Goal: Task Accomplishment & Management: Use online tool/utility

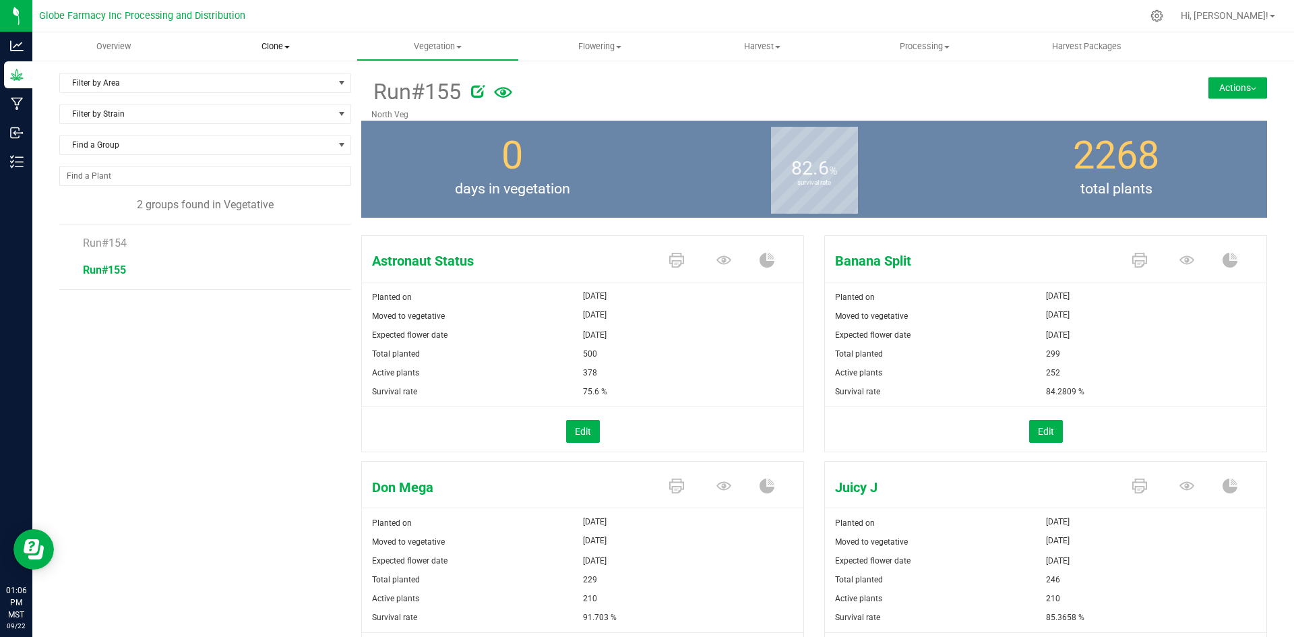
click at [284, 38] on uib-tab-heading "Clone Create plants Cloning groups Cloning plants Apply to plants" at bounding box center [275, 46] width 161 height 27
click at [272, 96] on span "Cloning groups" at bounding box center [246, 97] width 102 height 11
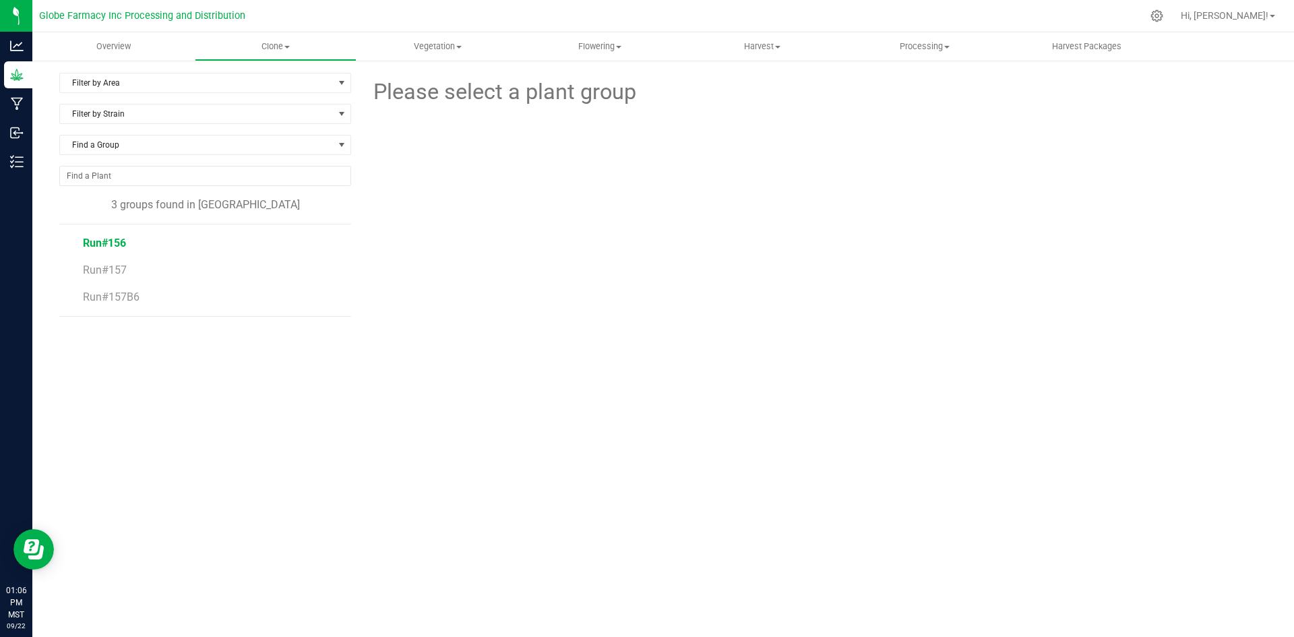
click at [116, 245] on span "Run#156" at bounding box center [104, 243] width 43 height 13
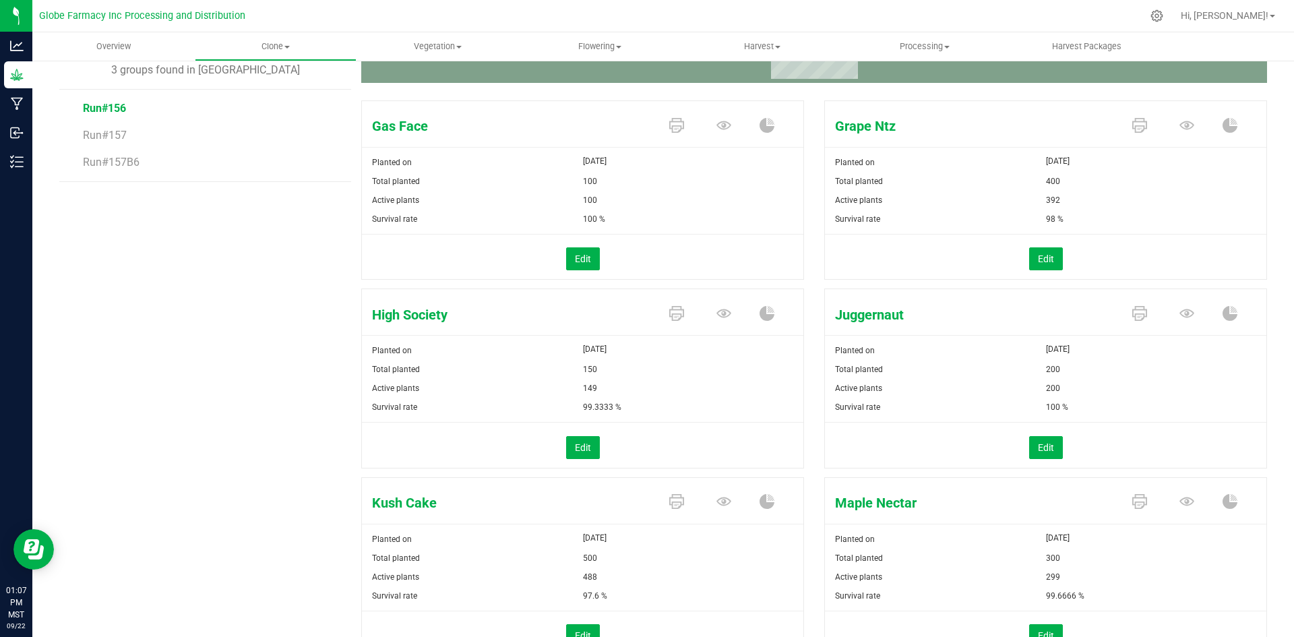
scroll to position [270, 0]
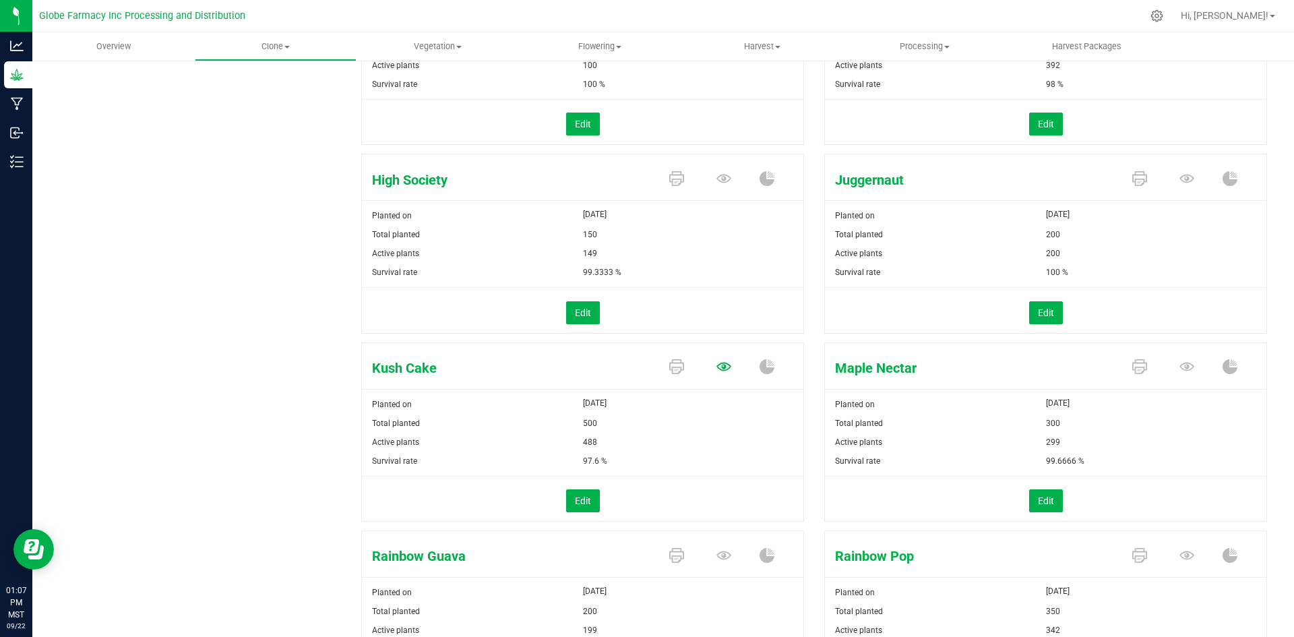
click at [719, 370] on icon at bounding box center [723, 367] width 15 height 9
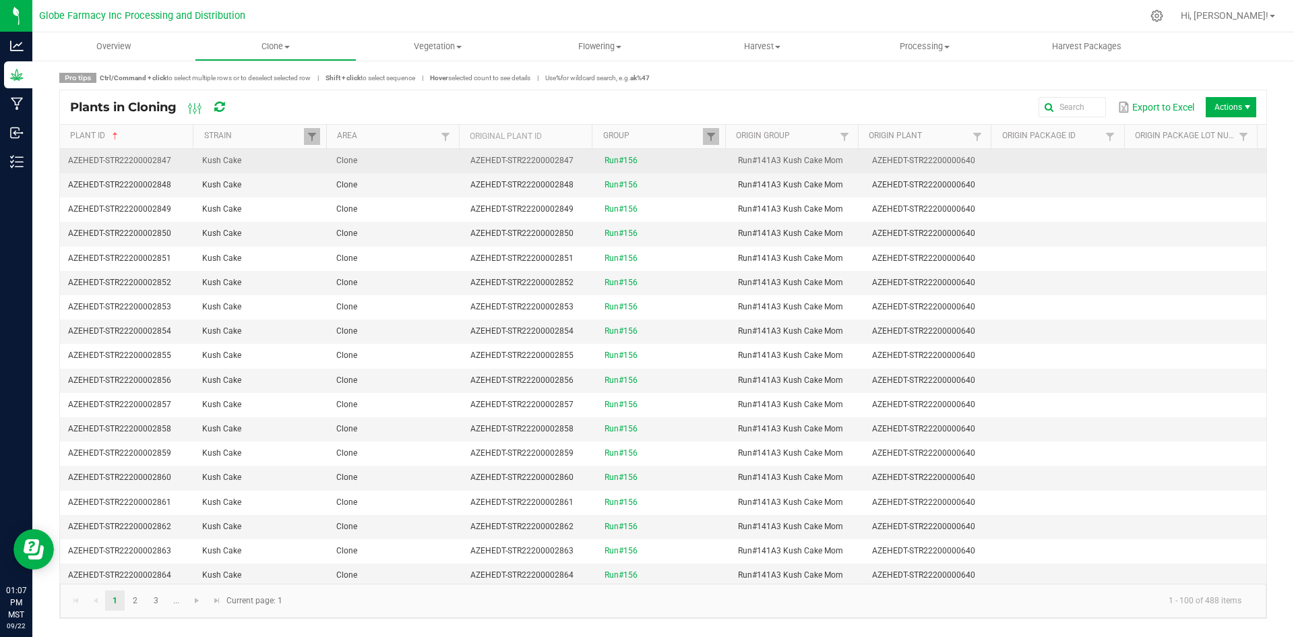
click at [328, 163] on td "Clone" at bounding box center [395, 161] width 134 height 24
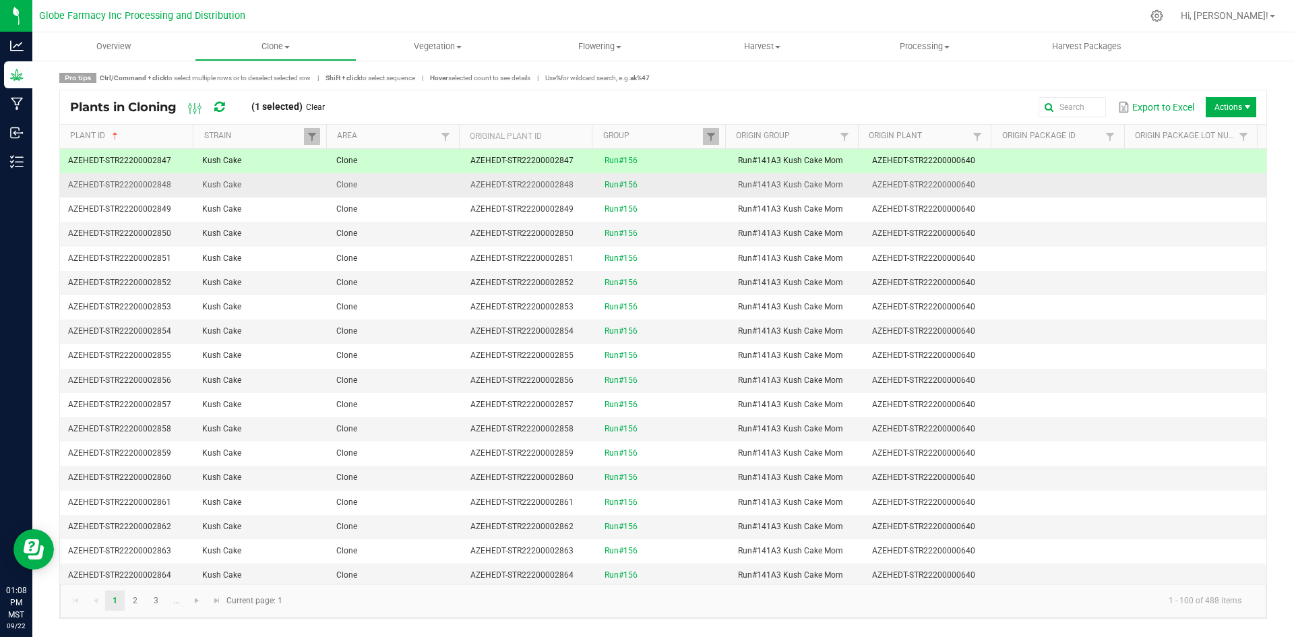
click at [319, 185] on td "Kush Cake" at bounding box center [261, 185] width 134 height 24
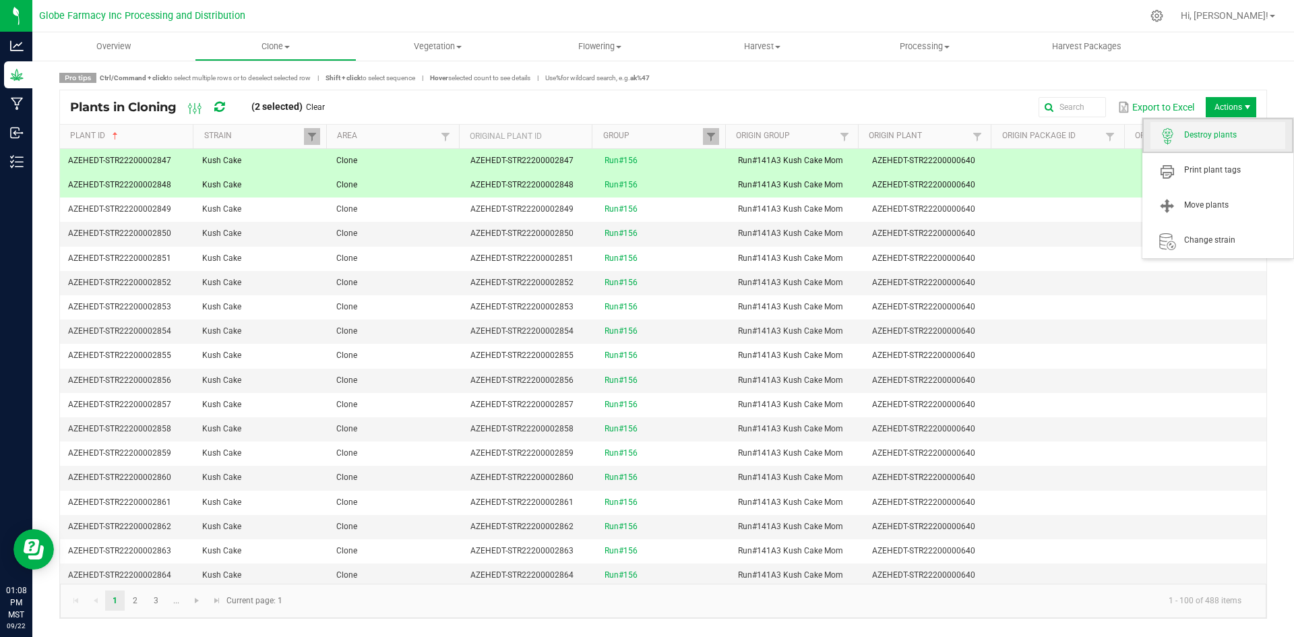
click at [1222, 146] on span "Destroy plants" at bounding box center [1217, 135] width 135 height 27
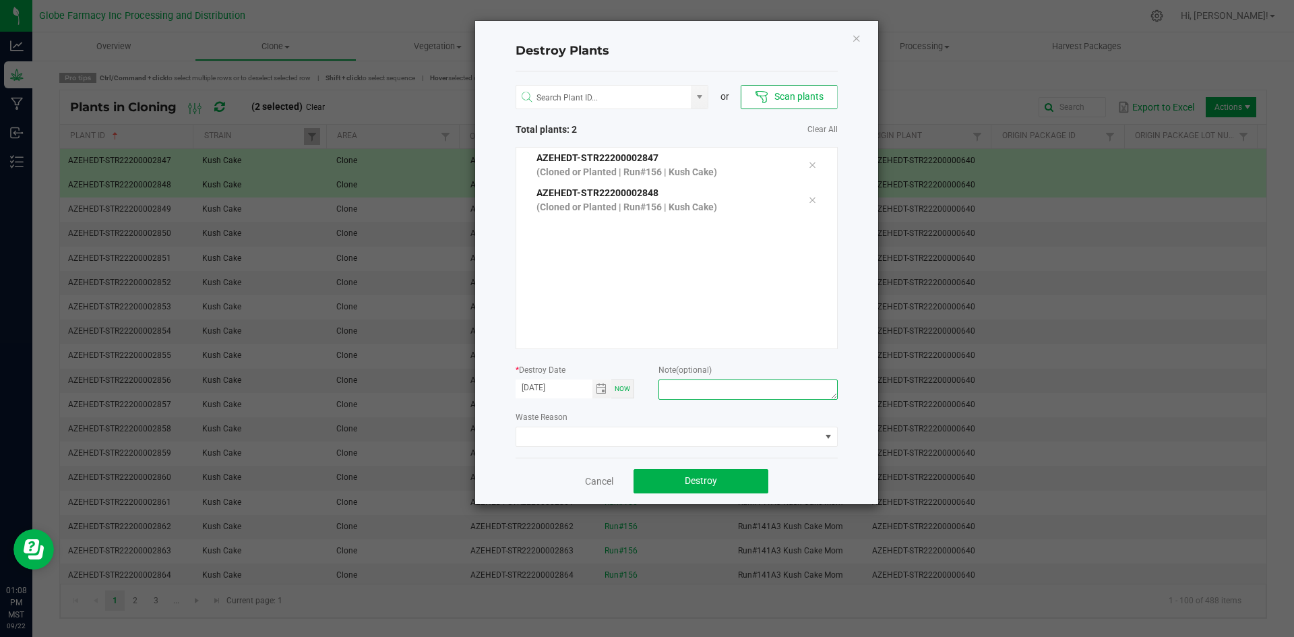
click at [706, 394] on textarea at bounding box center [747, 389] width 179 height 20
type textarea "[MEDICAL_DATA] coffee/trash"
click at [713, 482] on span "Destroy" at bounding box center [701, 480] width 32 height 11
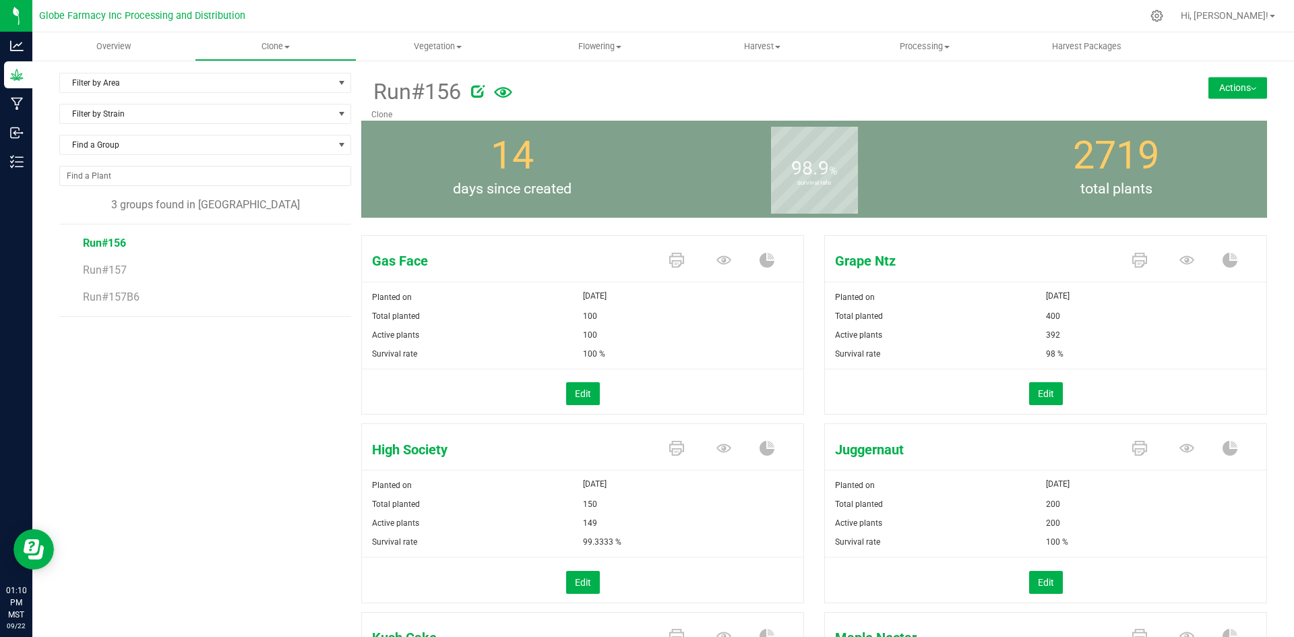
click at [1176, 247] on div "Grape Ntz" at bounding box center [1045, 259] width 441 height 46
click at [1179, 258] on icon at bounding box center [1186, 260] width 15 height 15
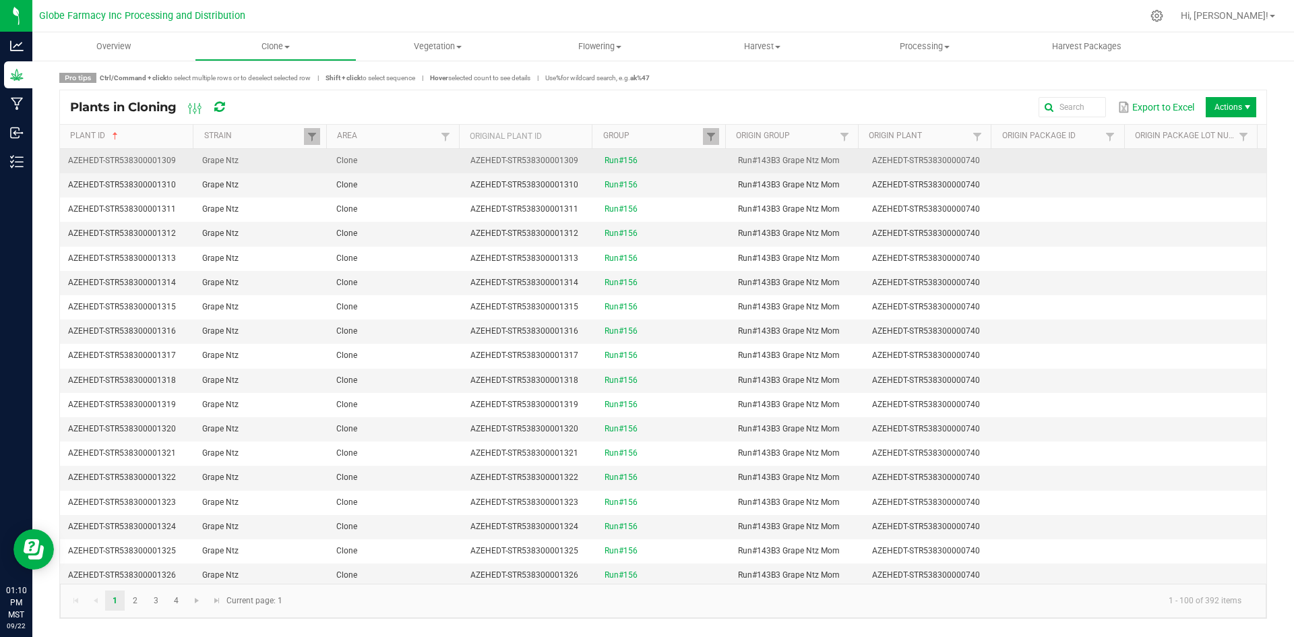
click at [261, 157] on td "Grape Ntz" at bounding box center [261, 161] width 134 height 24
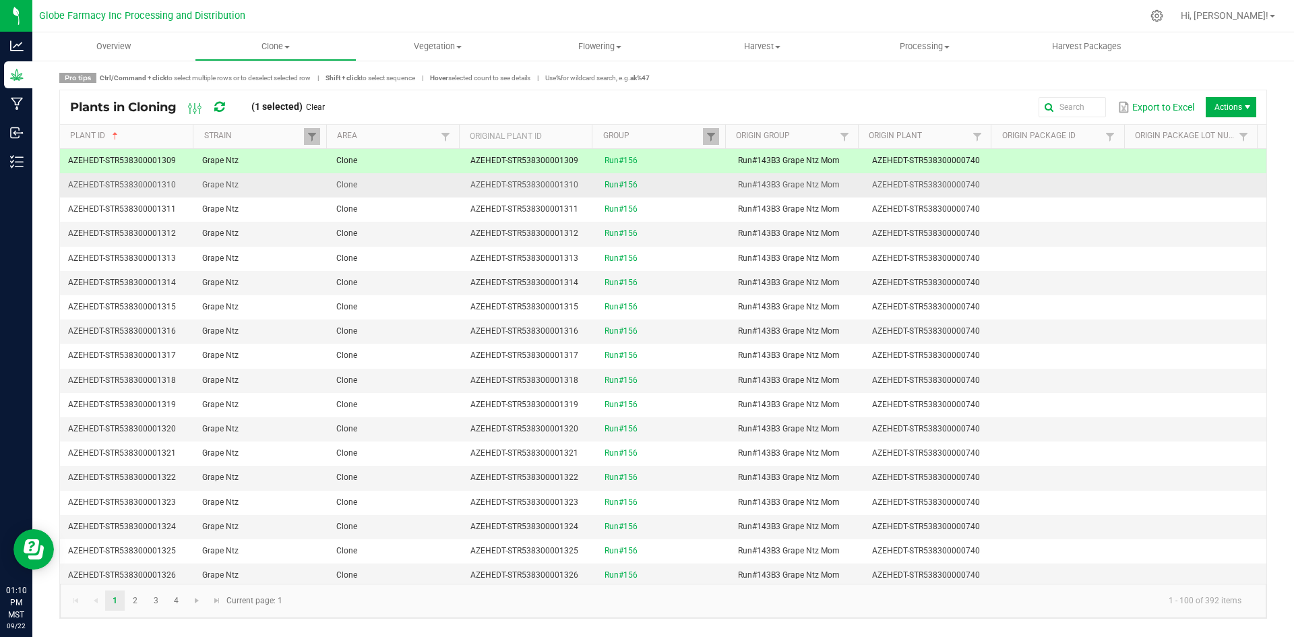
click at [261, 183] on td "Grape Ntz" at bounding box center [261, 185] width 134 height 24
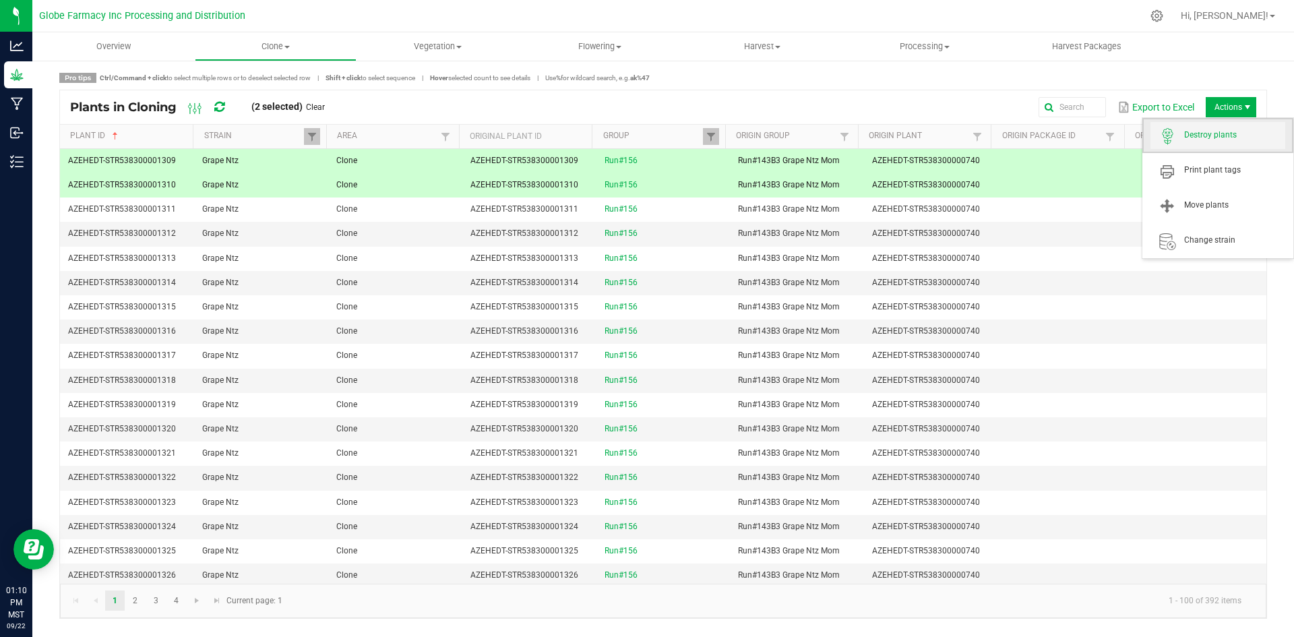
click at [1226, 132] on span "Destroy plants" at bounding box center [1234, 134] width 101 height 11
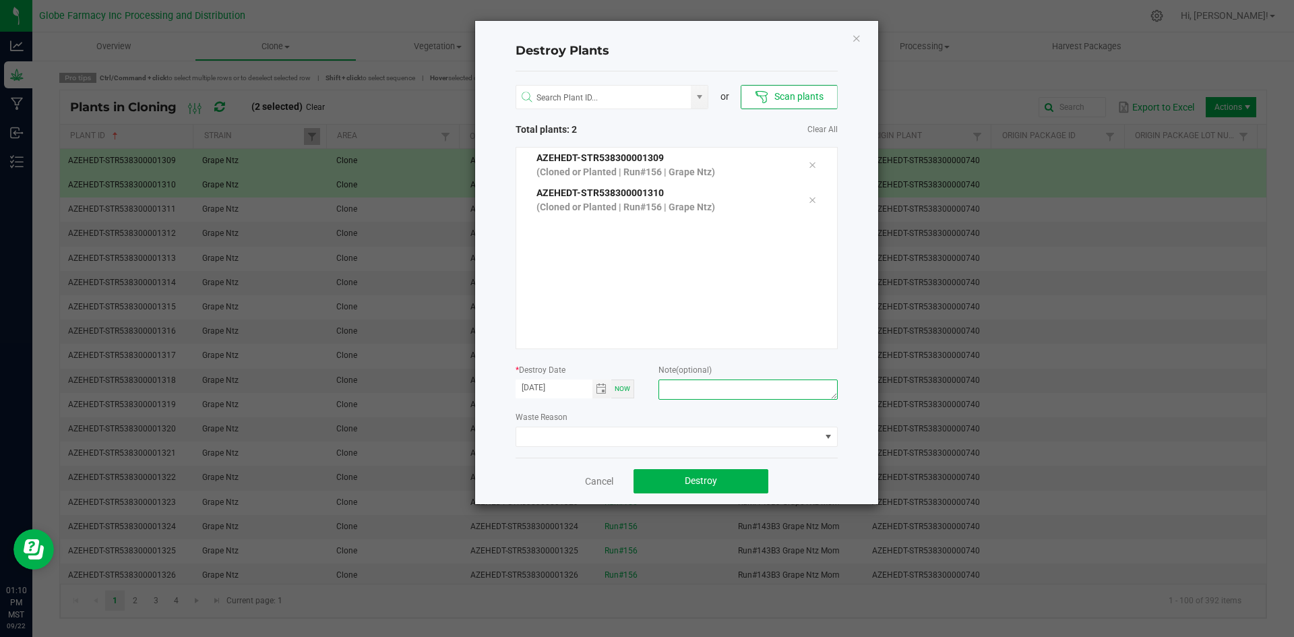
click at [795, 398] on textarea at bounding box center [747, 389] width 179 height 20
type textarea "[MEDICAL_DATA] coffee/trash"
click at [674, 485] on button "Destroy" at bounding box center [701, 481] width 135 height 24
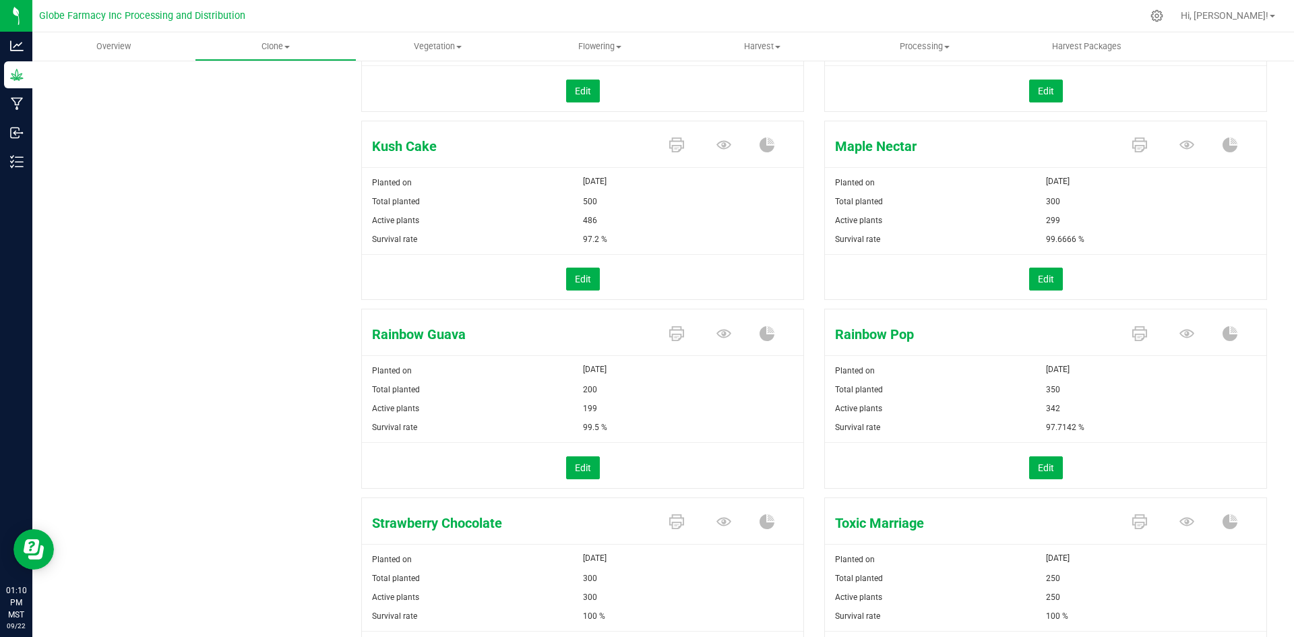
scroll to position [539, 0]
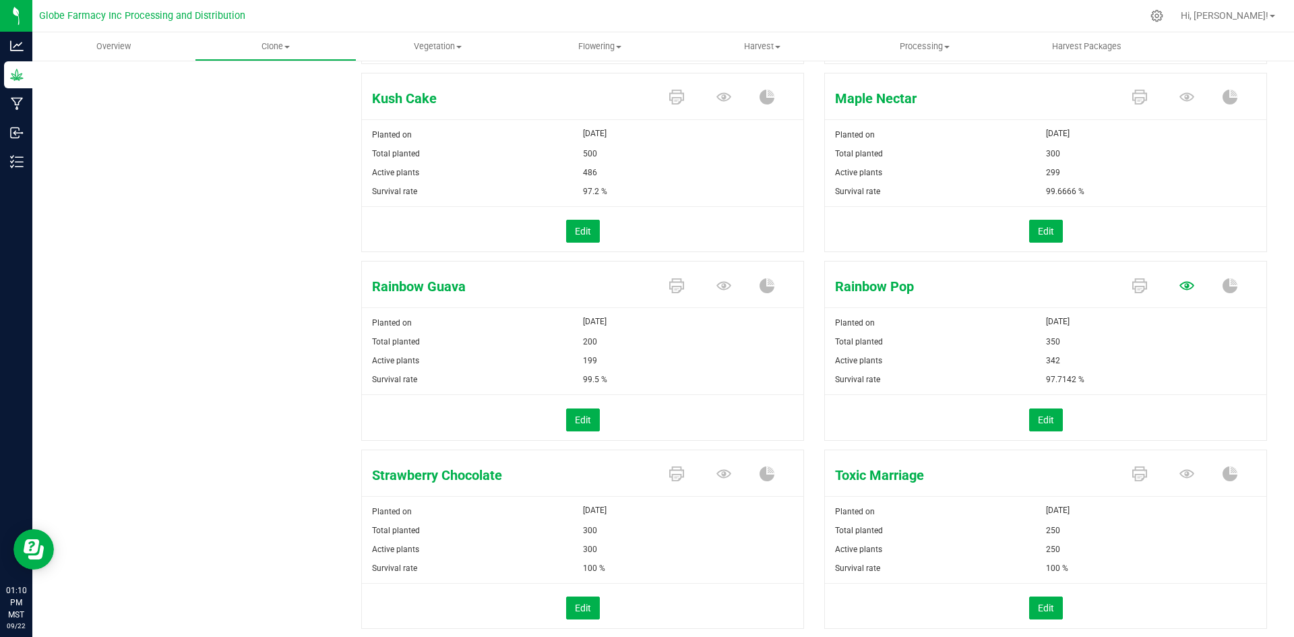
click at [1179, 283] on icon at bounding box center [1186, 286] width 15 height 9
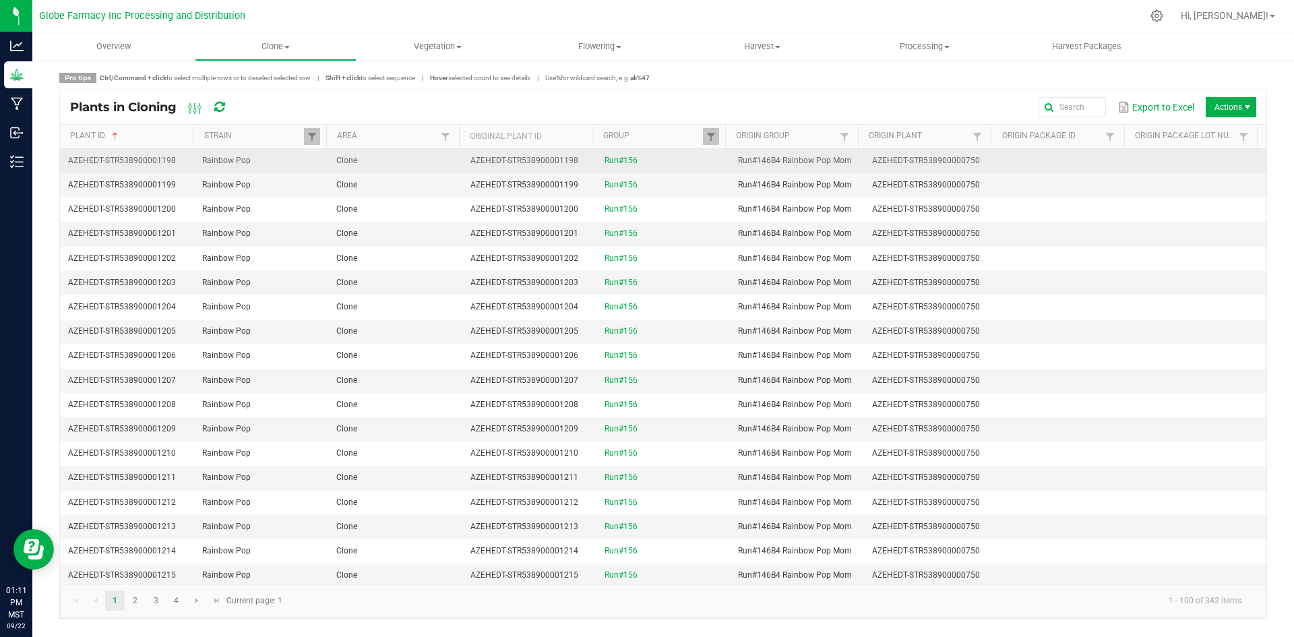
click at [368, 167] on td "Clone" at bounding box center [395, 161] width 134 height 24
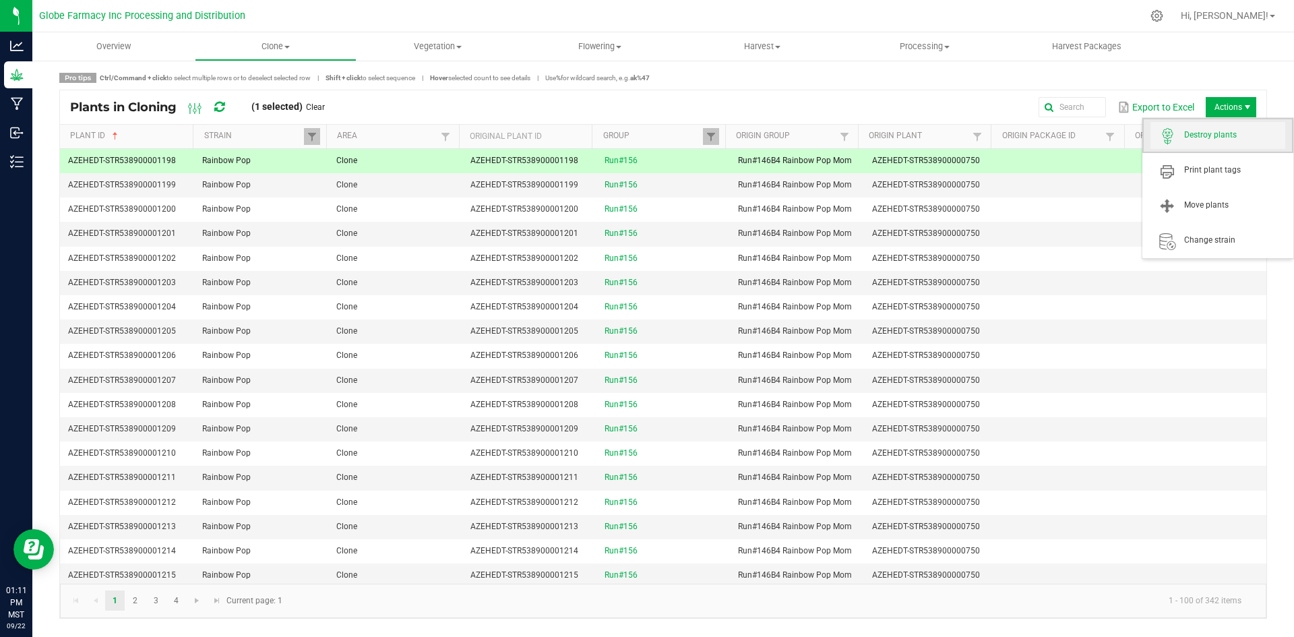
click at [1224, 135] on span "Destroy plants" at bounding box center [1234, 134] width 101 height 11
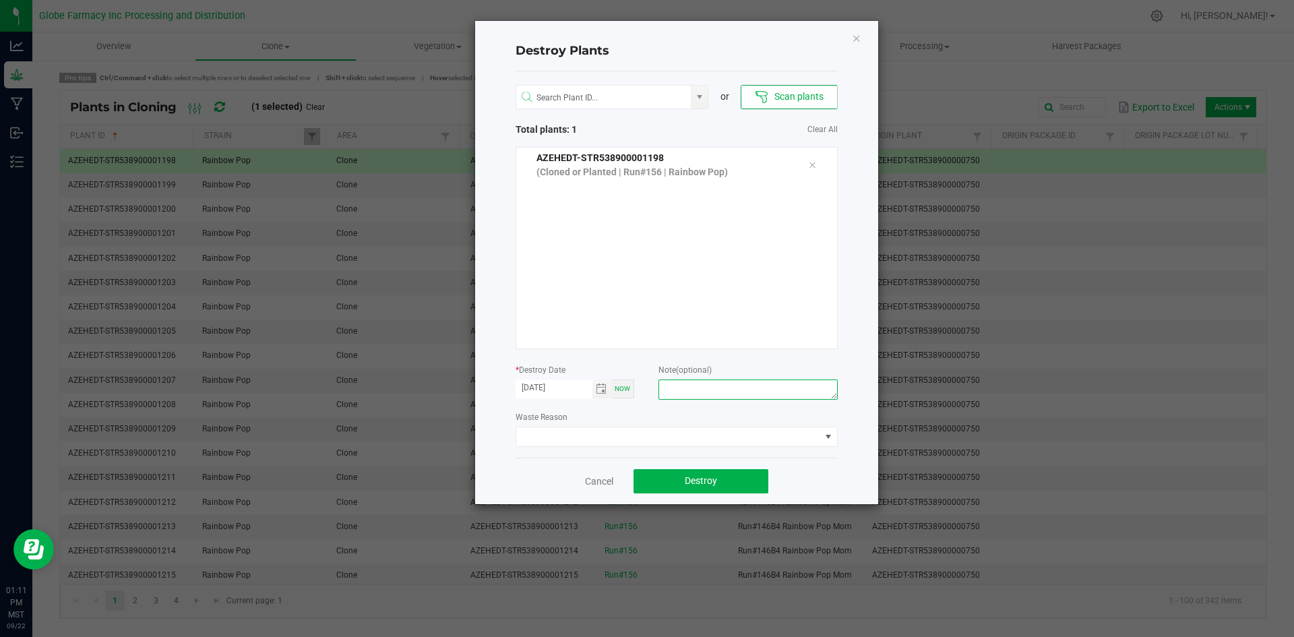
click at [799, 388] on textarea at bounding box center [747, 389] width 179 height 20
type textarea "[MEDICAL_DATA] coffee/trash"
click at [702, 481] on span "Destroy" at bounding box center [701, 480] width 32 height 11
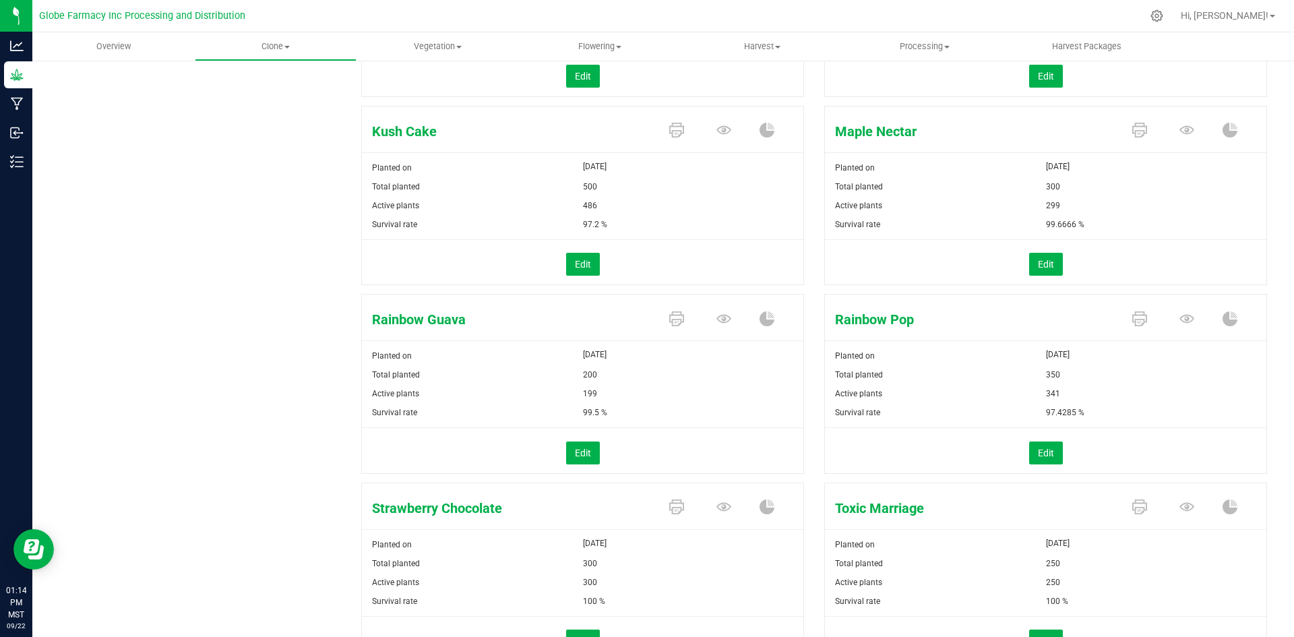
scroll to position [539, 0]
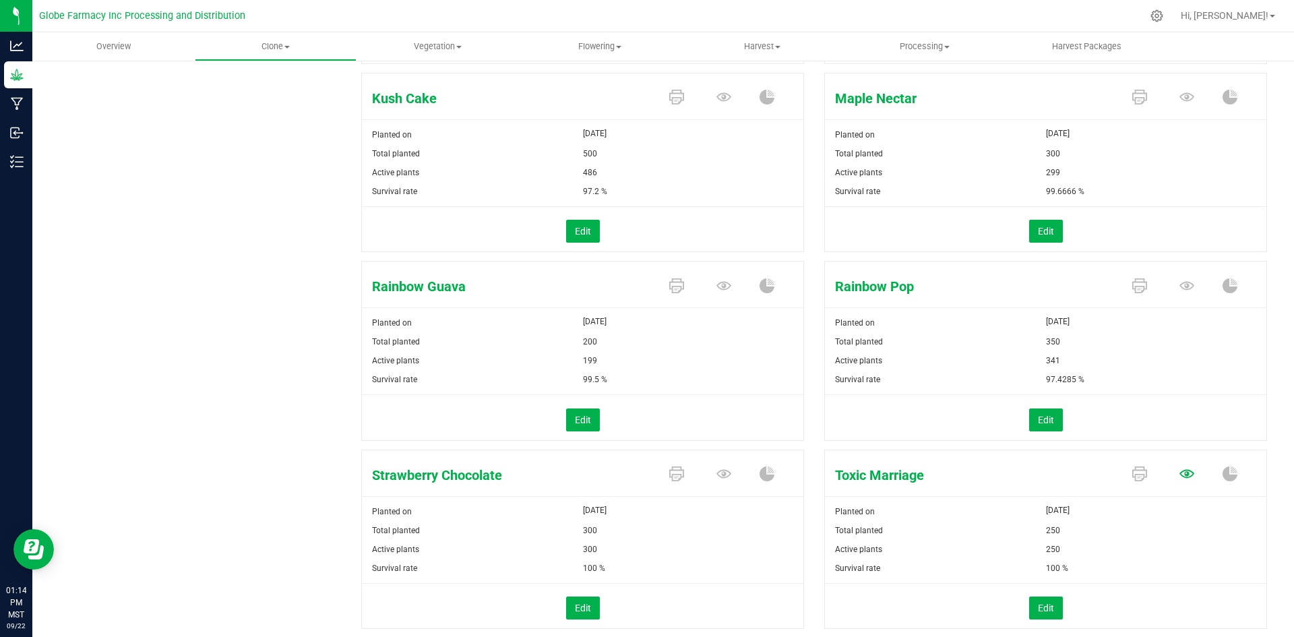
click at [1179, 476] on icon at bounding box center [1186, 474] width 15 height 9
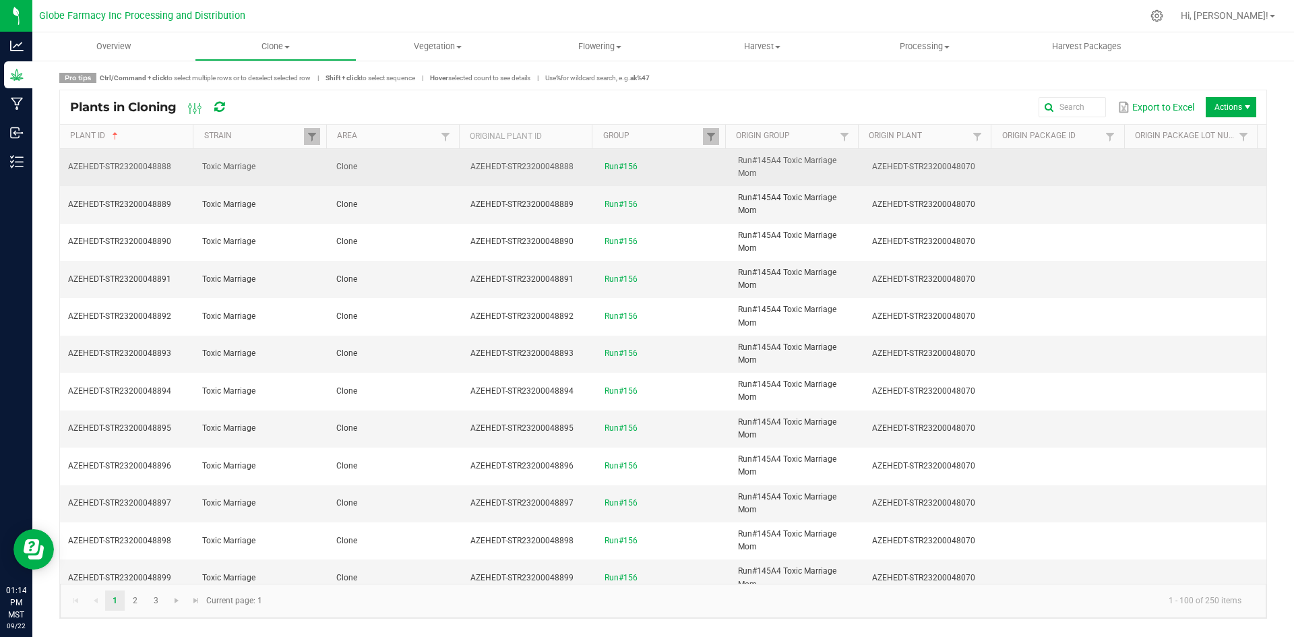
click at [411, 169] on td "Clone" at bounding box center [395, 167] width 134 height 37
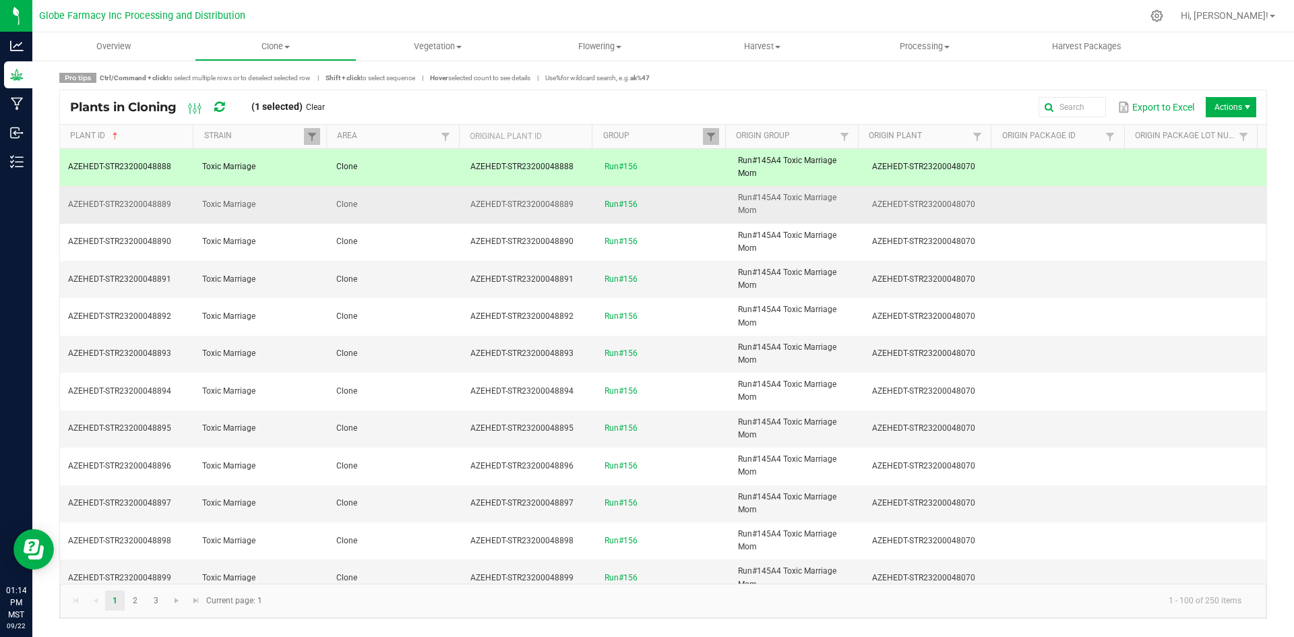
click at [409, 201] on td "Clone" at bounding box center [395, 204] width 134 height 37
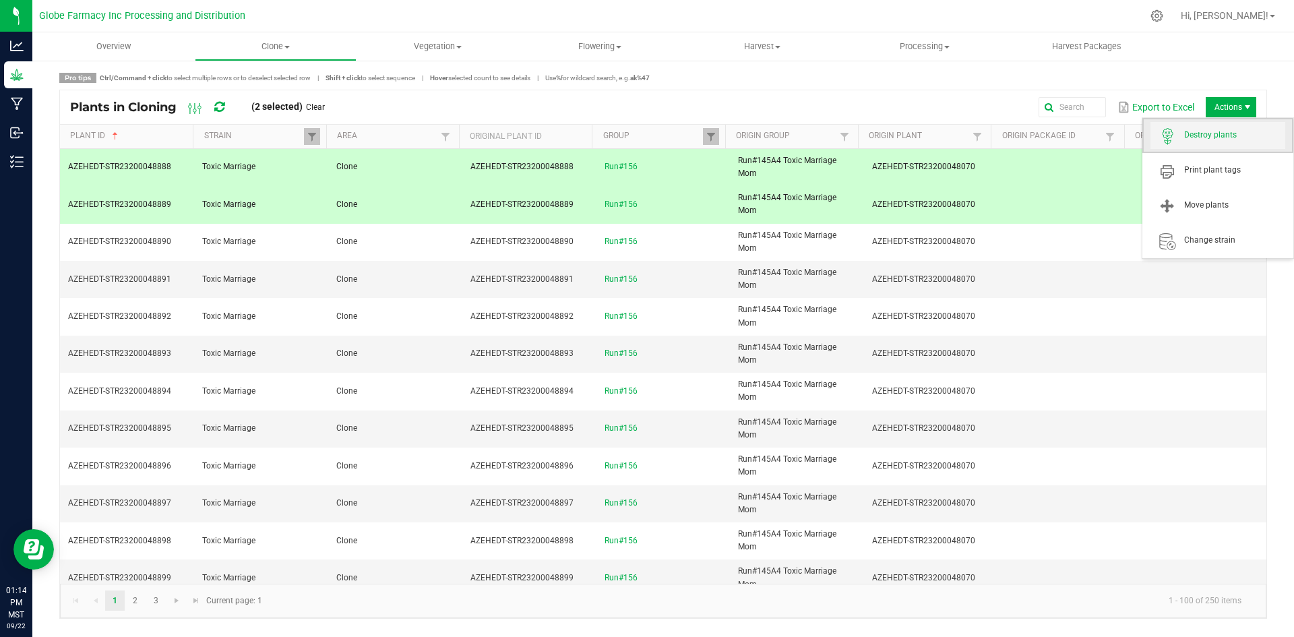
click at [1231, 131] on span "Destroy plants" at bounding box center [1234, 134] width 101 height 11
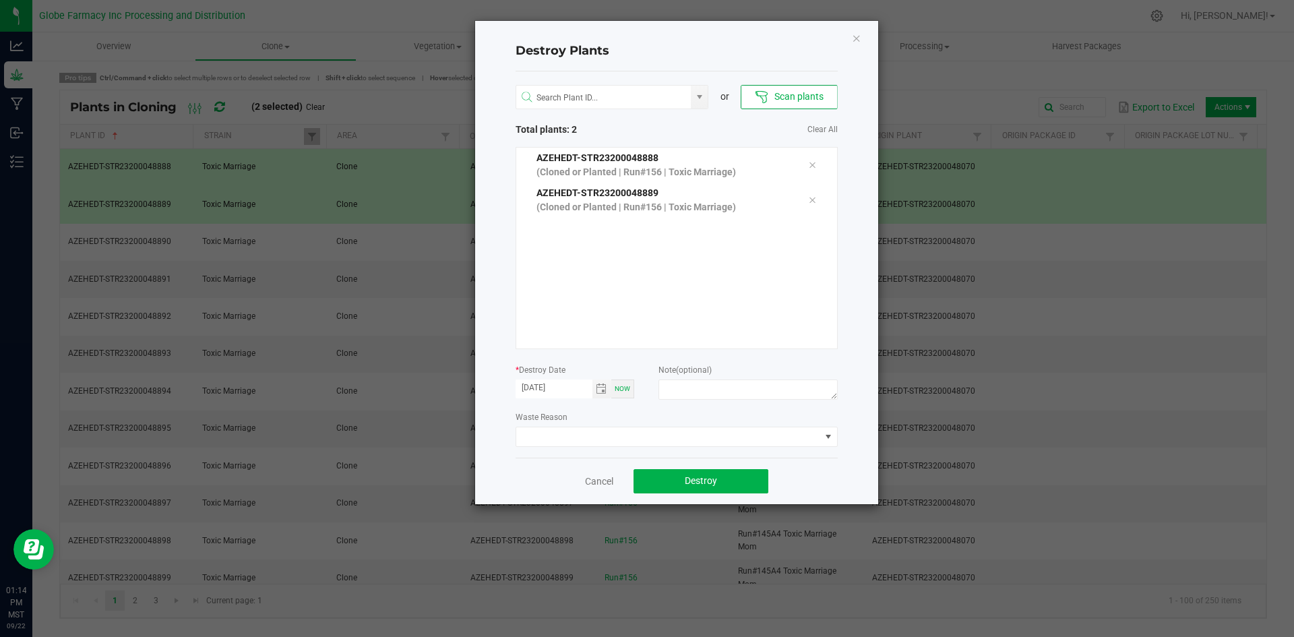
click at [686, 375] on label "Note (optional)" at bounding box center [684, 370] width 53 height 12
click at [689, 383] on textarea at bounding box center [747, 389] width 179 height 20
type textarea "[MEDICAL_DATA] coffee/trash"
click at [719, 487] on button "Destroy" at bounding box center [701, 481] width 135 height 24
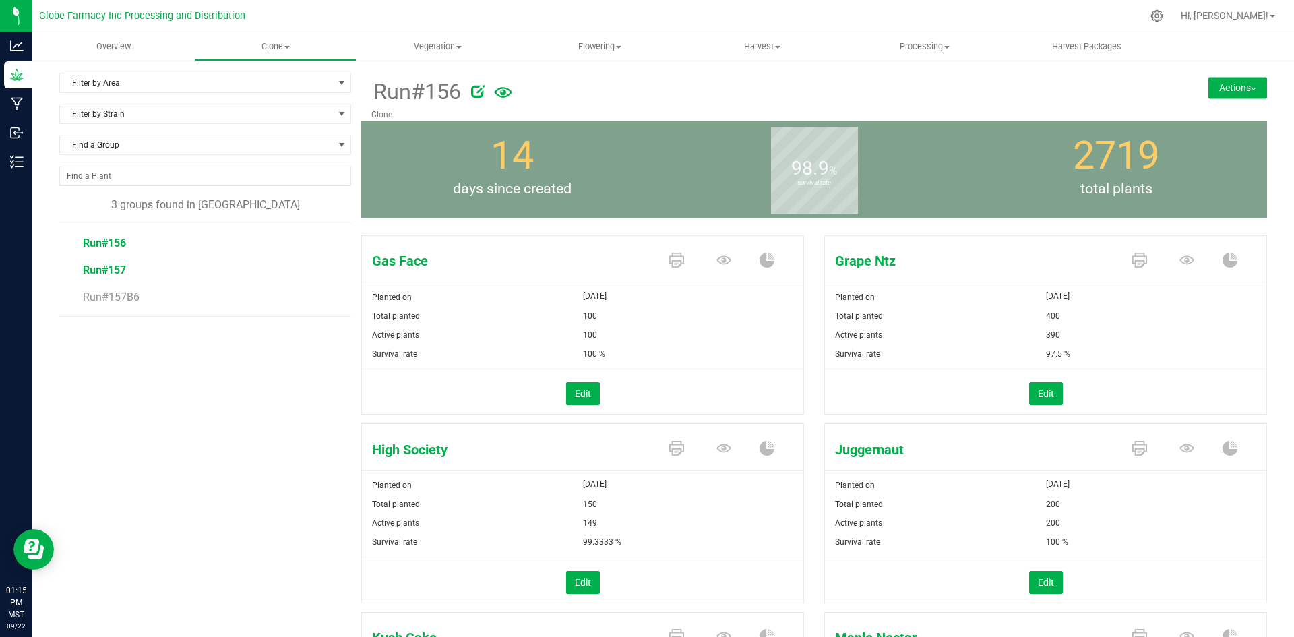
click at [113, 266] on span "Run#157" at bounding box center [104, 270] width 43 height 13
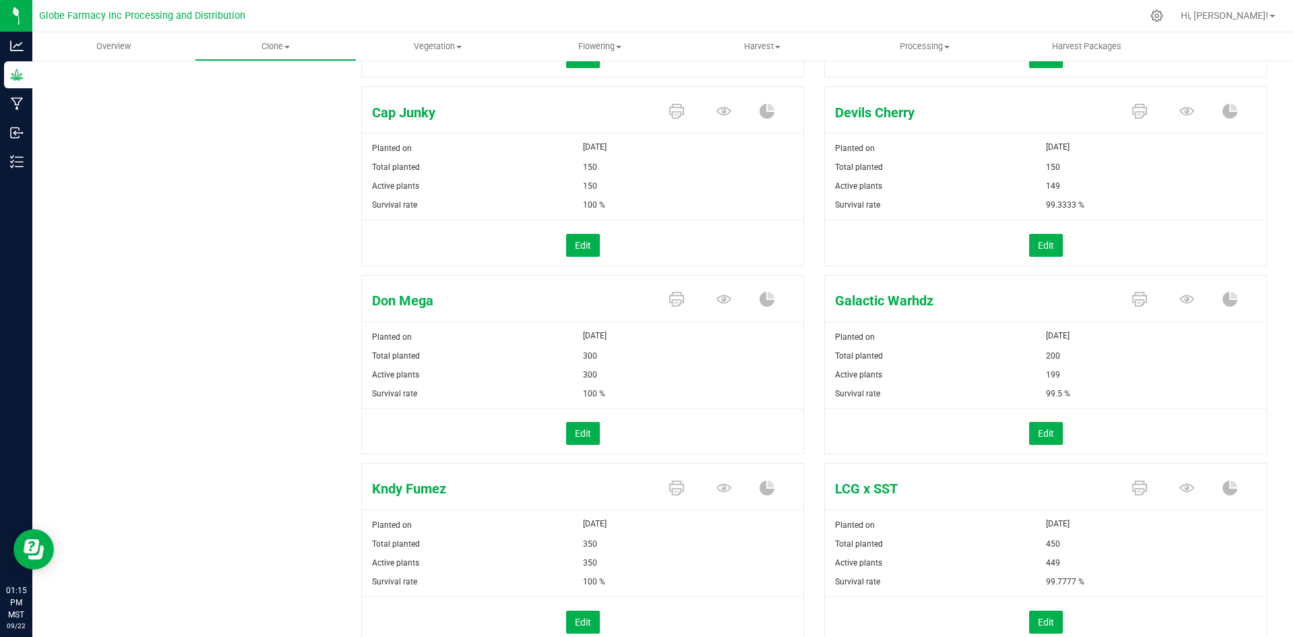
scroll to position [472, 0]
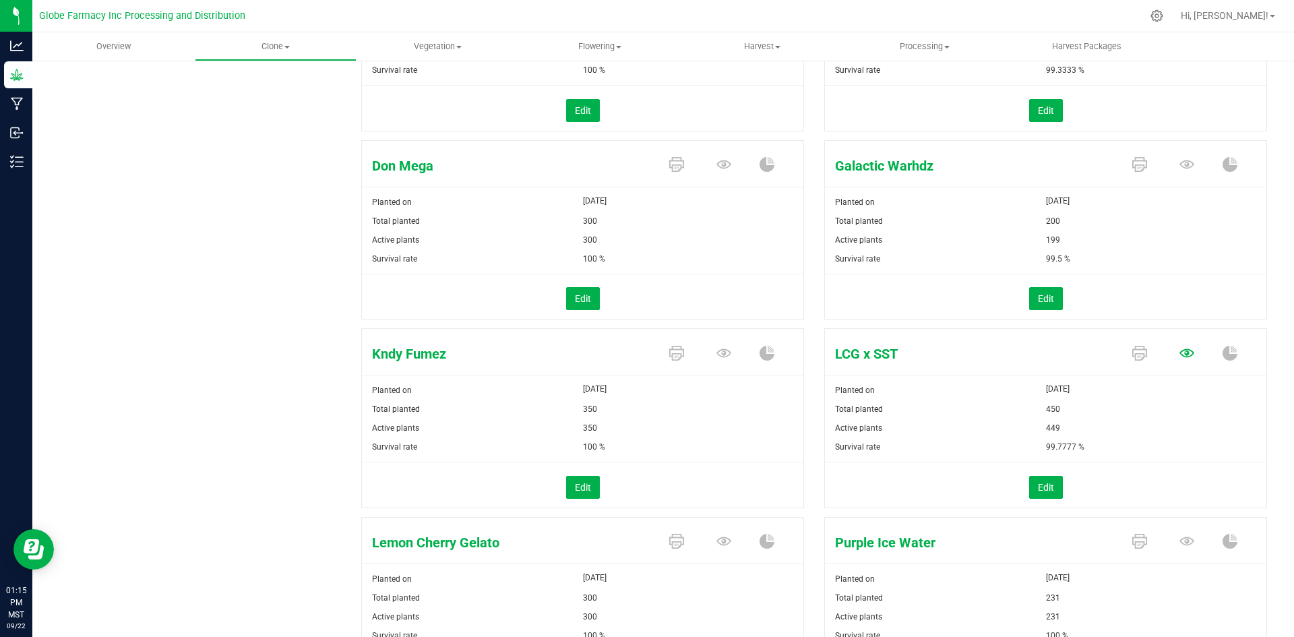
click at [1179, 352] on icon at bounding box center [1186, 353] width 15 height 9
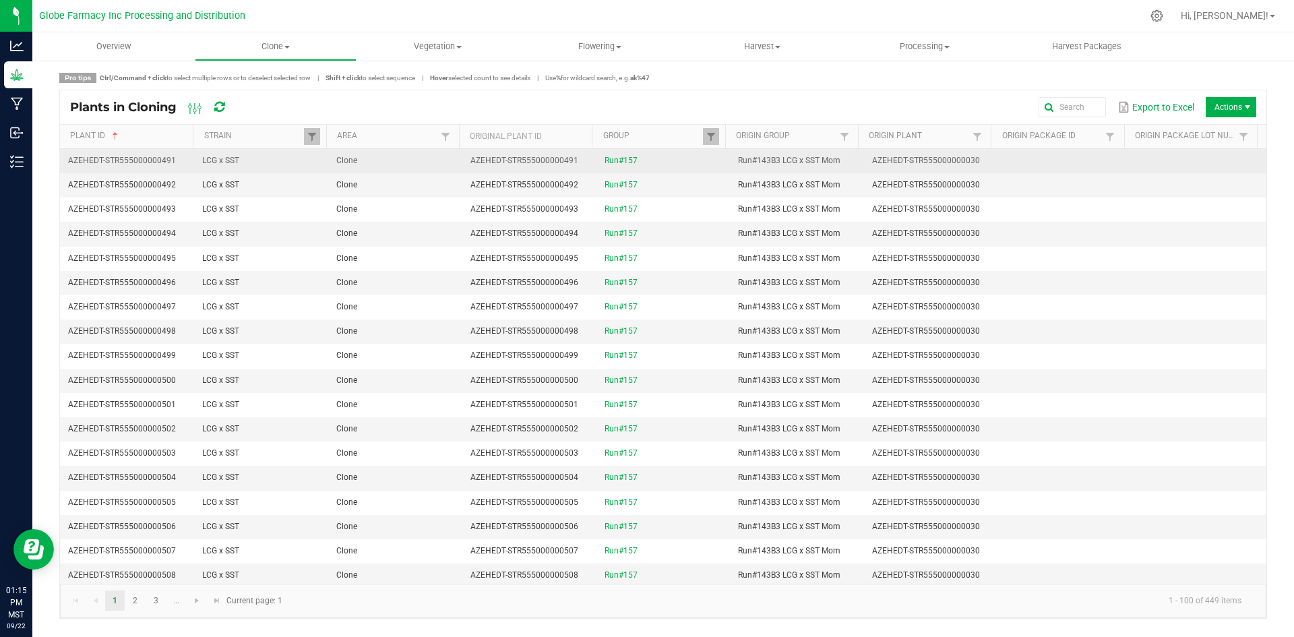
click at [386, 164] on td "Clone" at bounding box center [395, 161] width 134 height 24
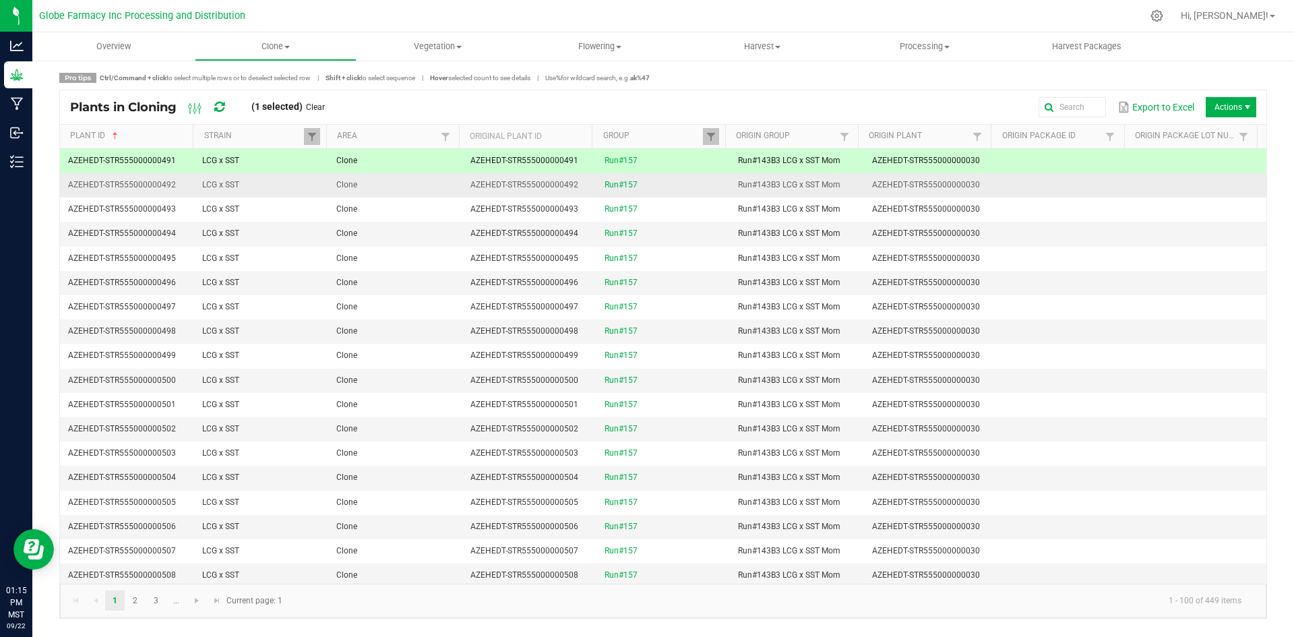
click at [388, 185] on td "Clone" at bounding box center [395, 185] width 134 height 24
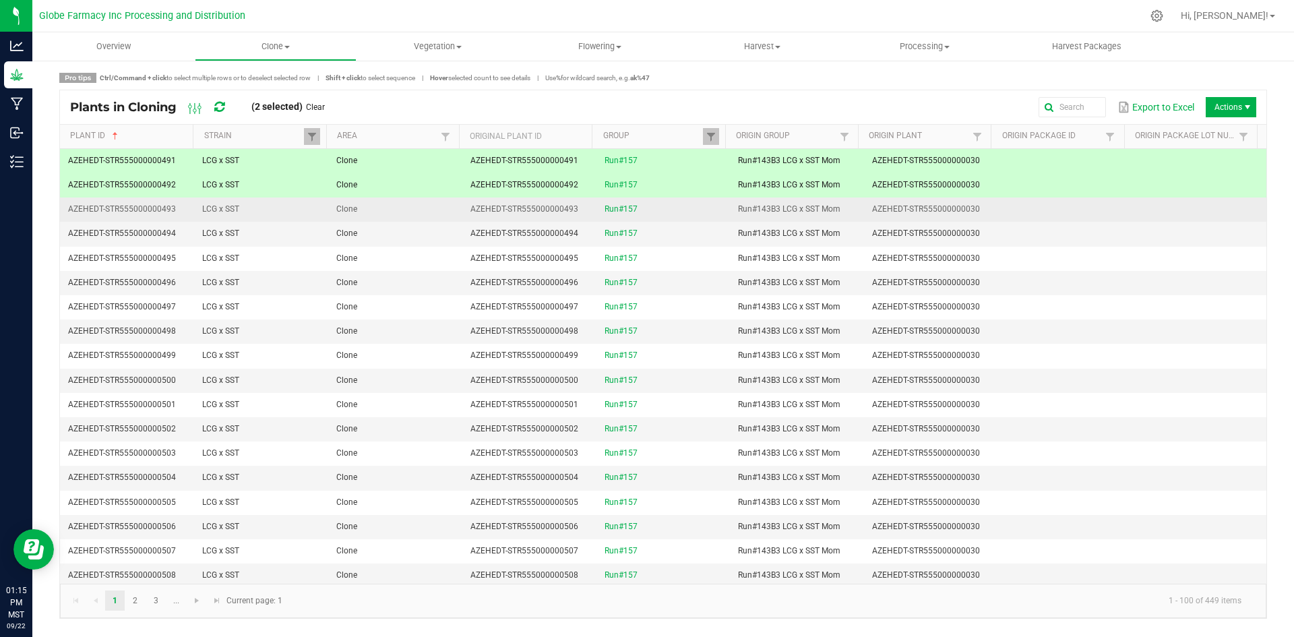
click at [391, 208] on td "Clone" at bounding box center [395, 209] width 134 height 24
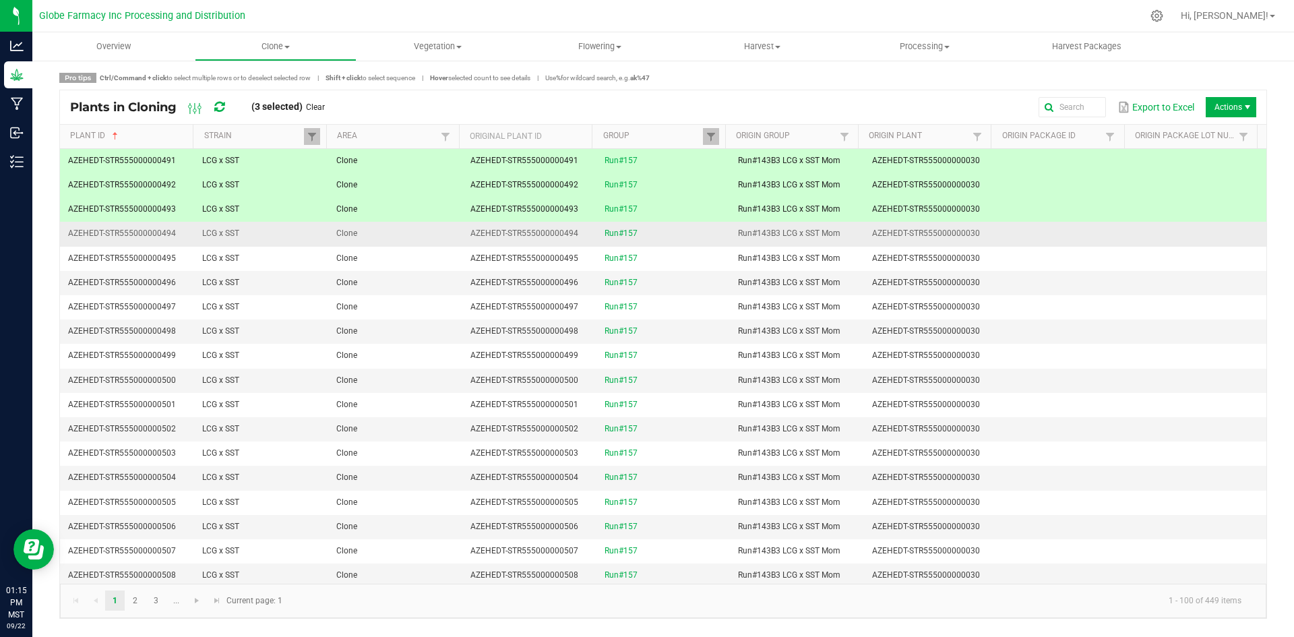
click at [396, 234] on td "Clone" at bounding box center [395, 234] width 134 height 24
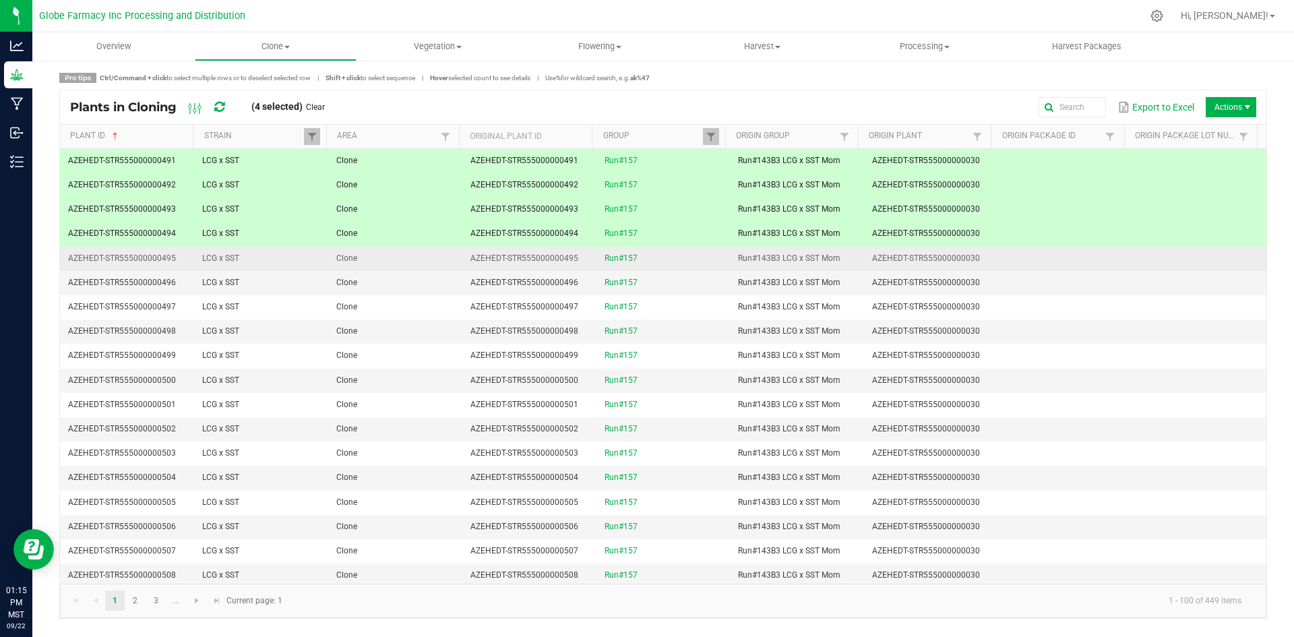
click at [396, 257] on td "Clone" at bounding box center [395, 259] width 134 height 24
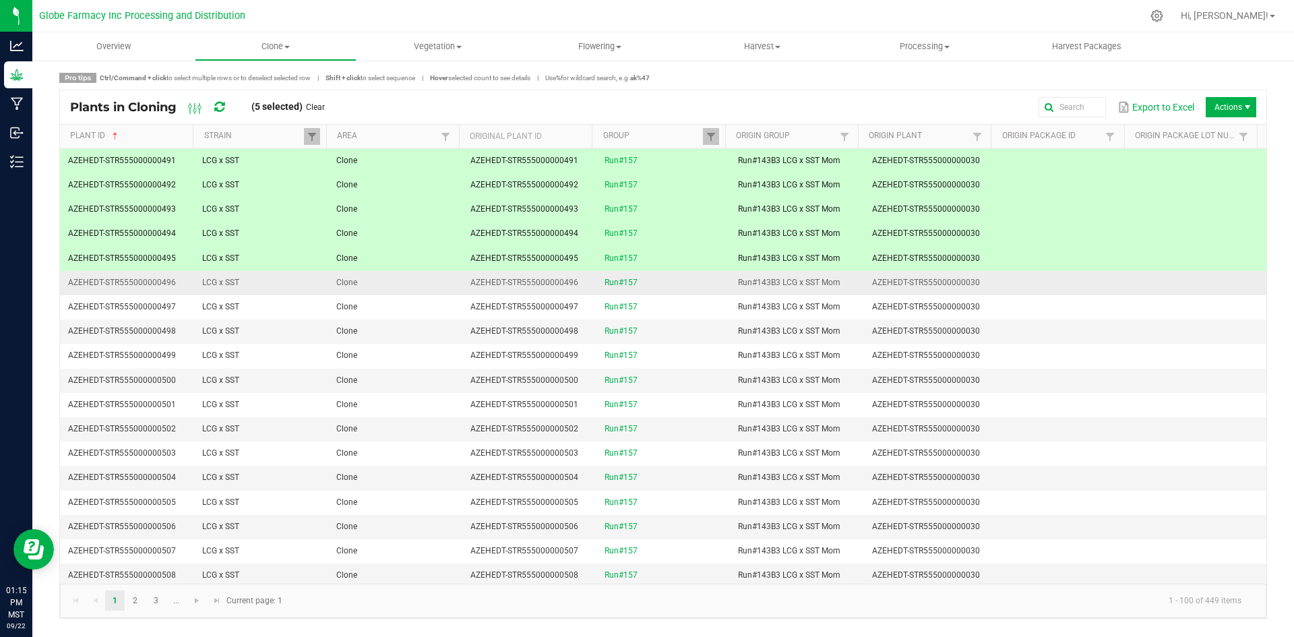
click at [398, 283] on td "Clone" at bounding box center [395, 283] width 134 height 24
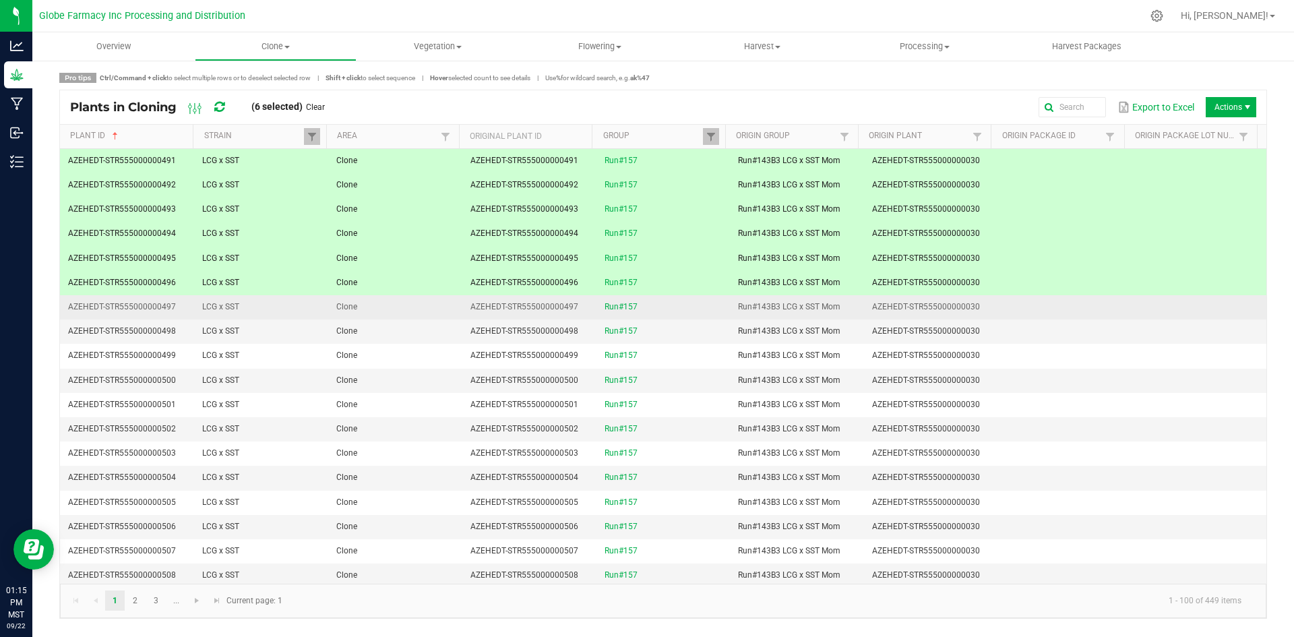
click at [401, 303] on td "Clone" at bounding box center [395, 307] width 134 height 24
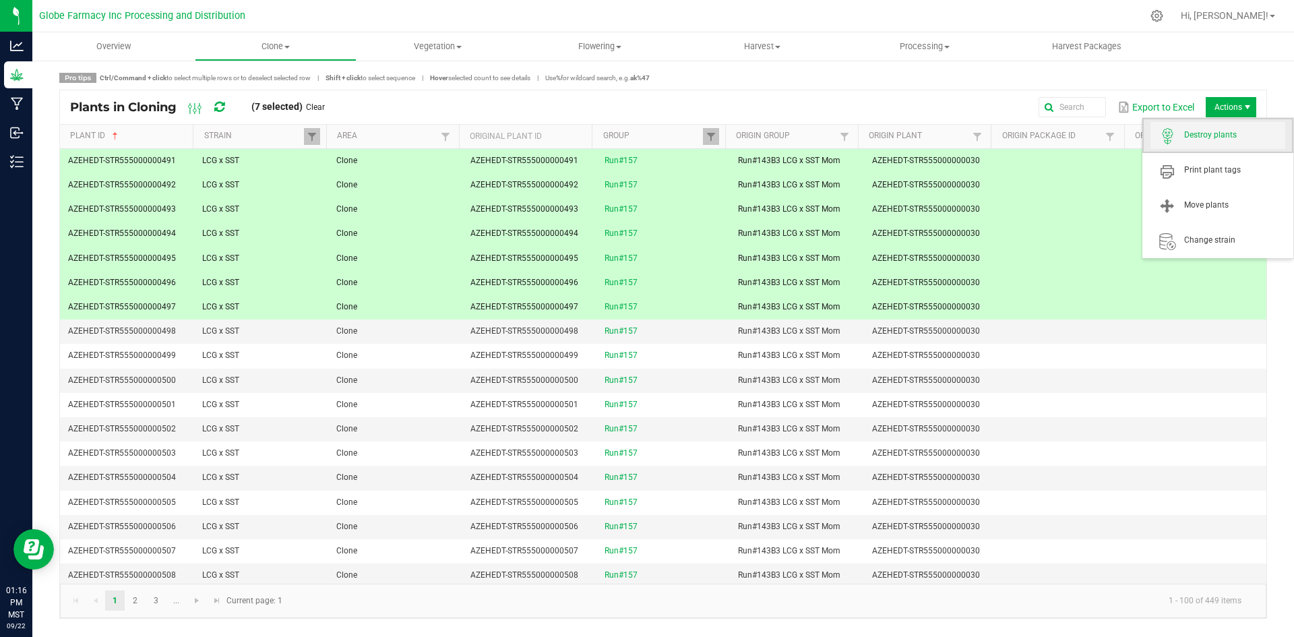
click at [1222, 130] on span "Destroy plants" at bounding box center [1234, 134] width 101 height 11
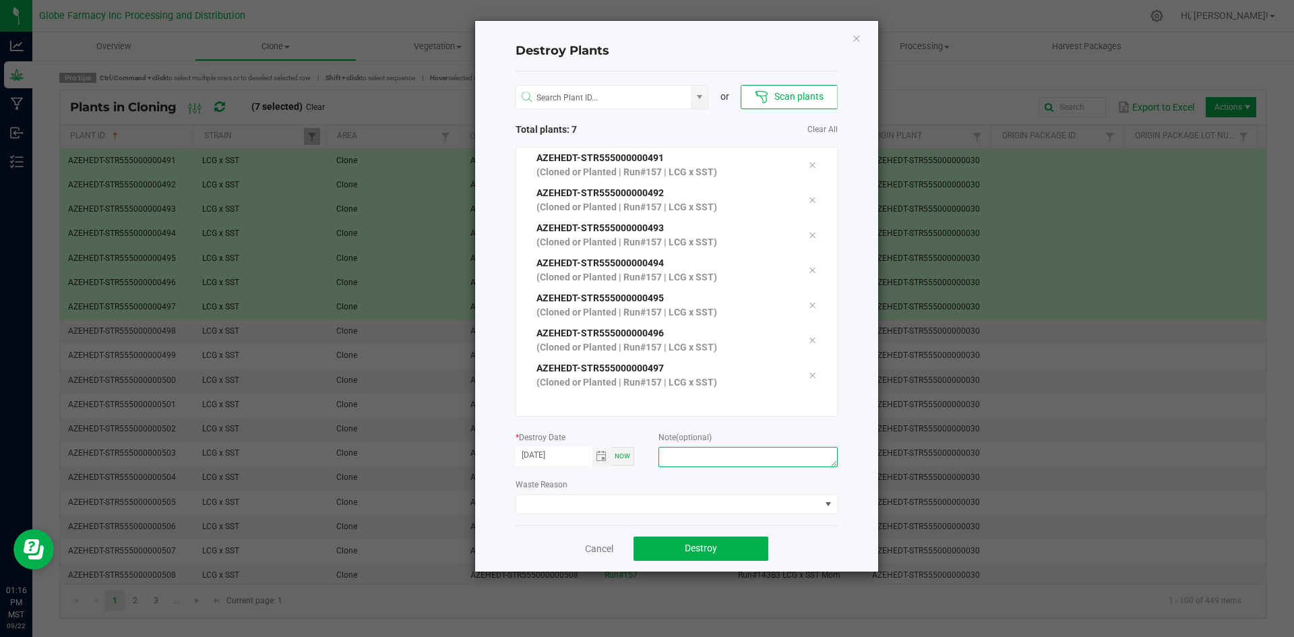
click at [702, 456] on textarea at bounding box center [747, 457] width 179 height 20
type textarea "o"
type textarea "[MEDICAL_DATA] coffee/trash"
click at [703, 553] on span "Destroy" at bounding box center [701, 548] width 32 height 11
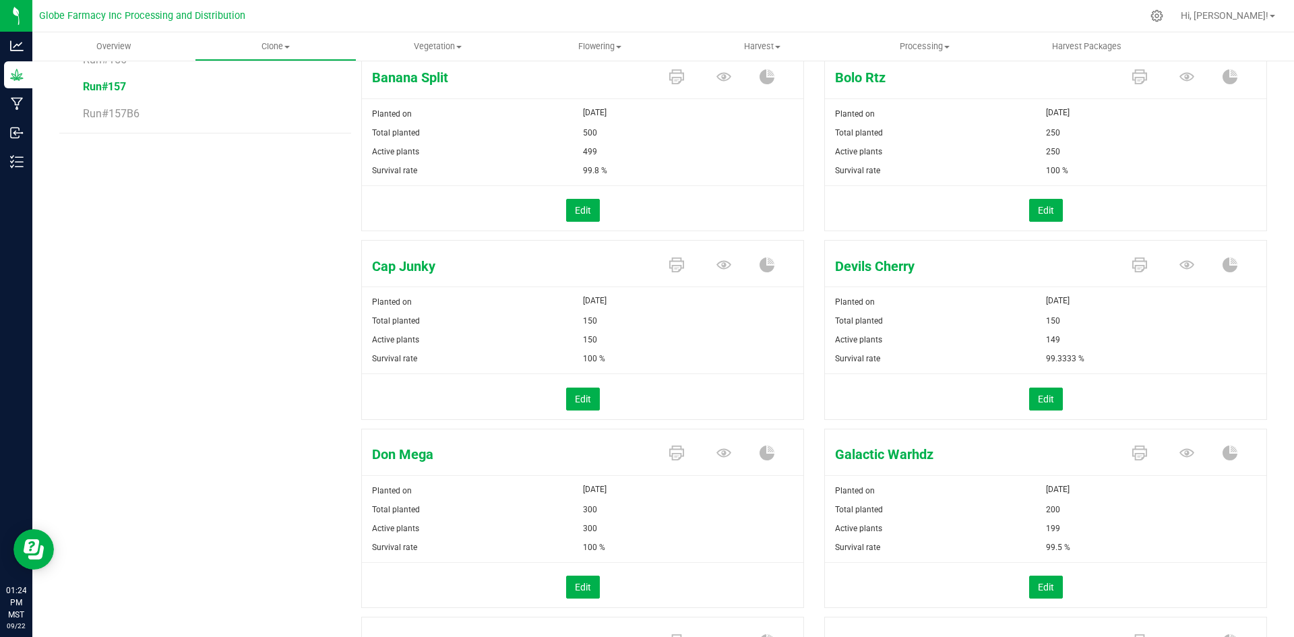
scroll to position [202, 0]
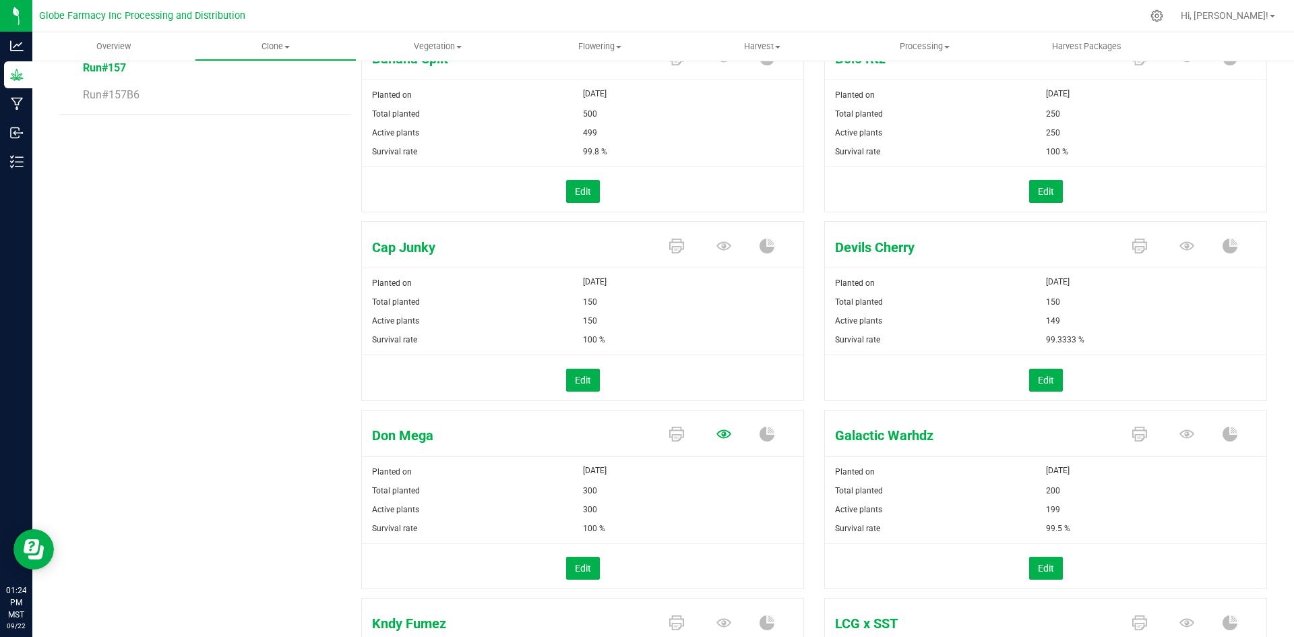
click at [723, 435] on icon at bounding box center [723, 434] width 15 height 9
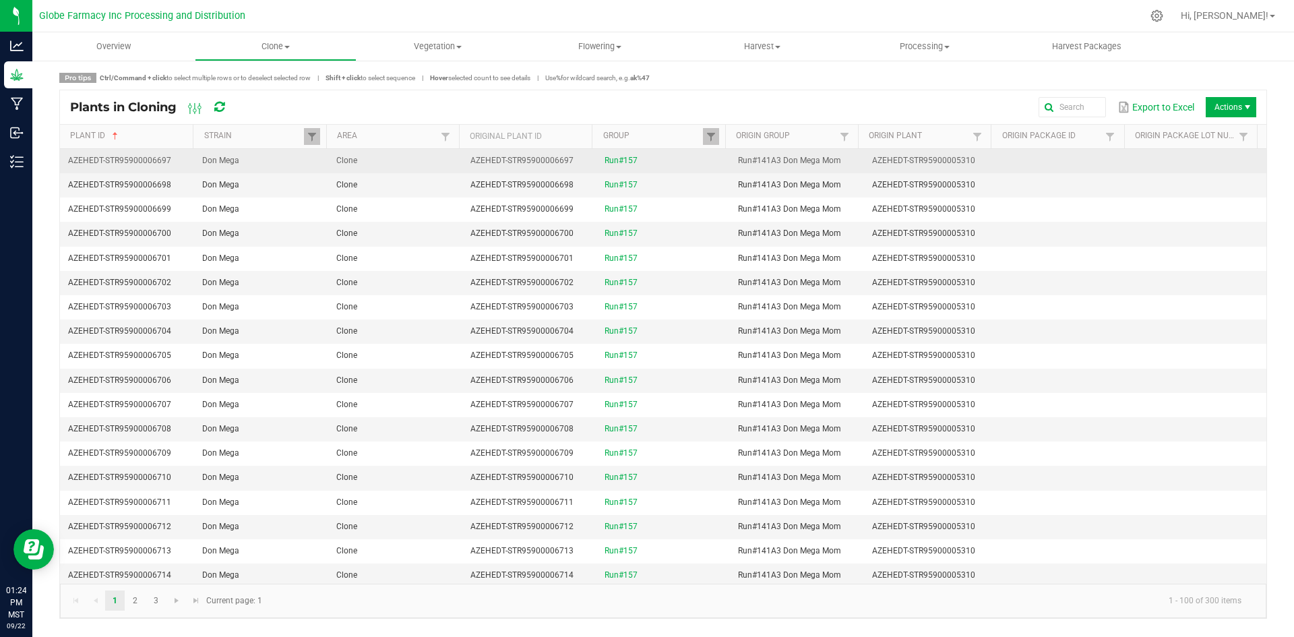
click at [372, 164] on td "Clone" at bounding box center [395, 161] width 134 height 24
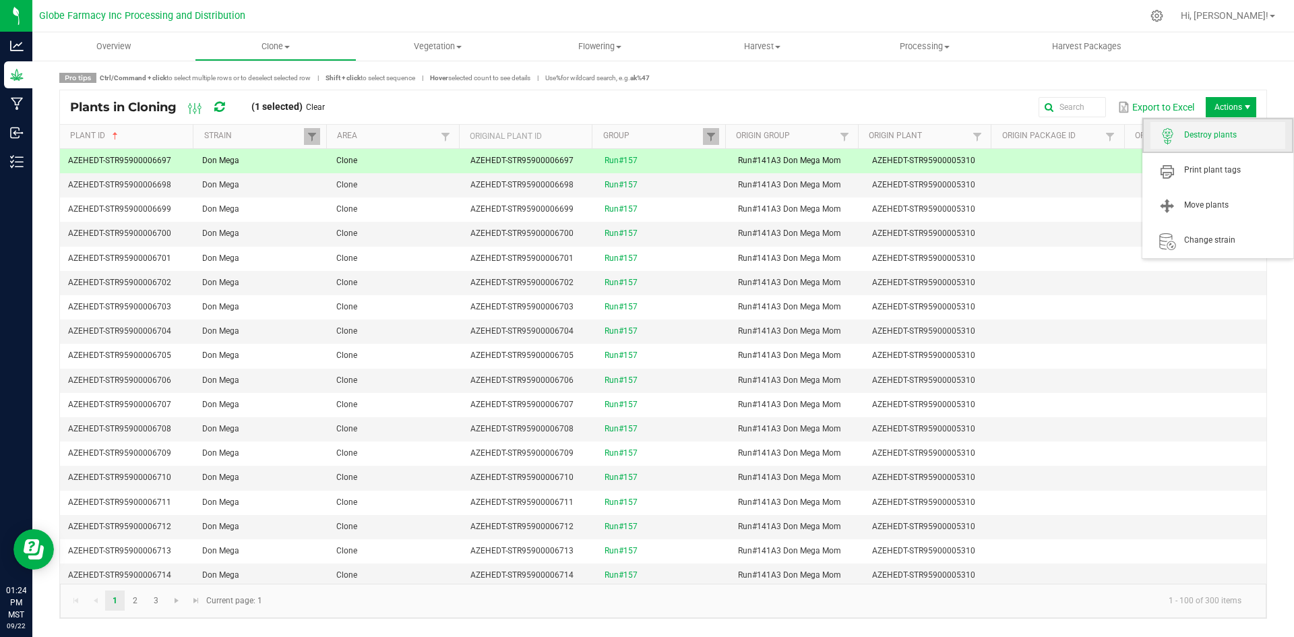
click at [1218, 133] on span "Destroy plants" at bounding box center [1234, 134] width 101 height 11
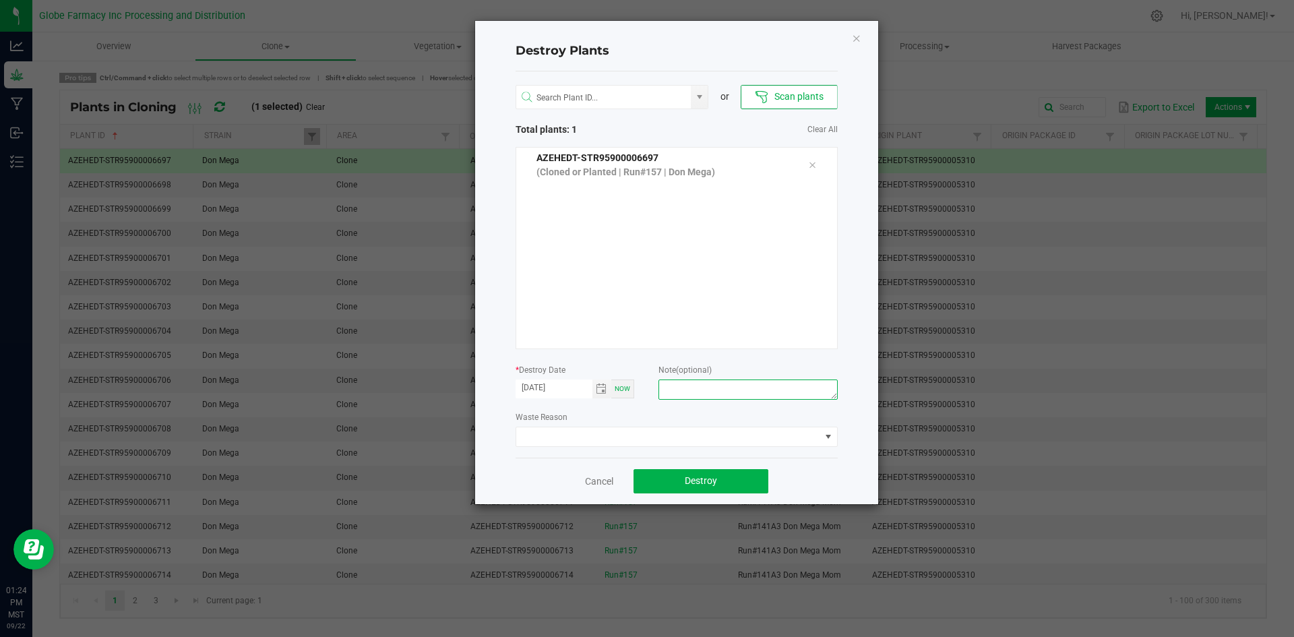
click at [736, 386] on textarea at bounding box center [747, 389] width 179 height 20
type textarea "[MEDICAL_DATA] coffee/trash"
click at [689, 482] on span "Destroy" at bounding box center [701, 480] width 32 height 11
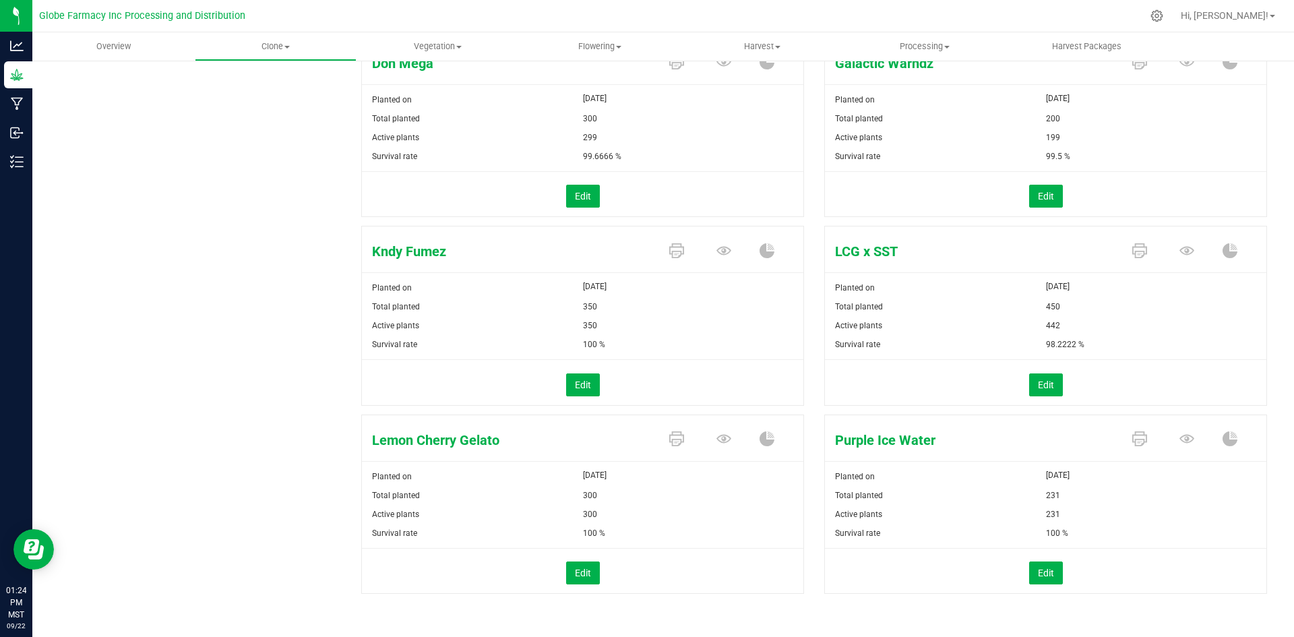
scroll to position [576, 0]
click at [1179, 430] on icon at bounding box center [1186, 436] width 15 height 15
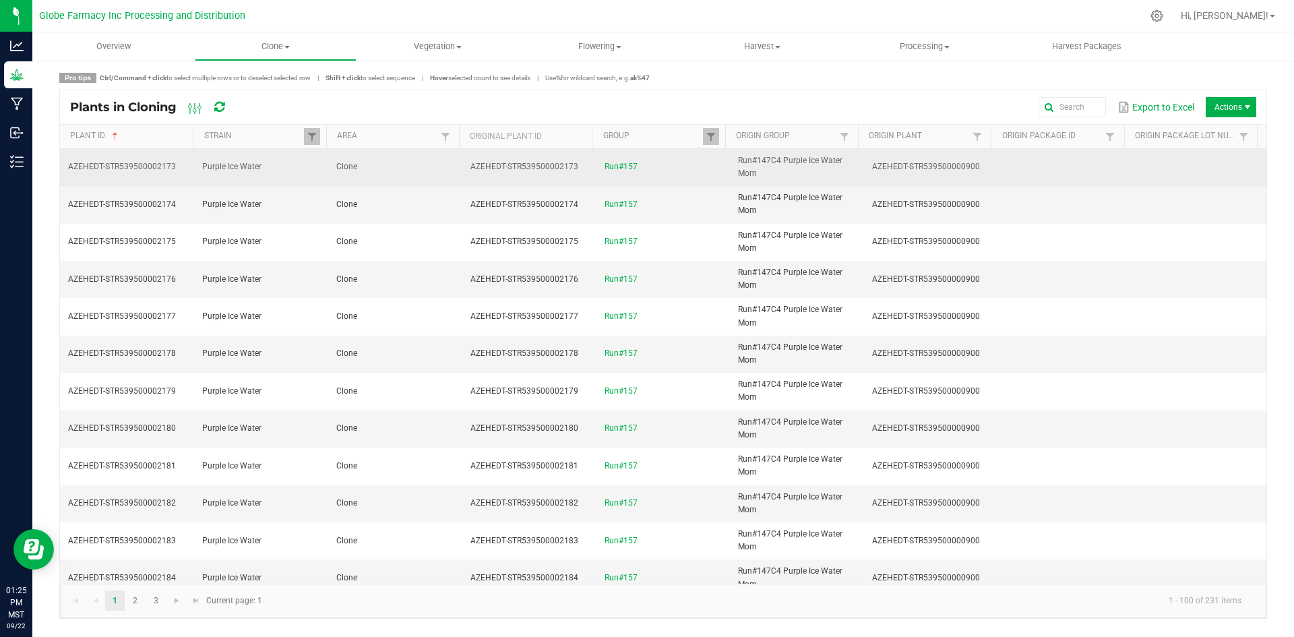
click at [410, 160] on td "Clone" at bounding box center [395, 167] width 134 height 37
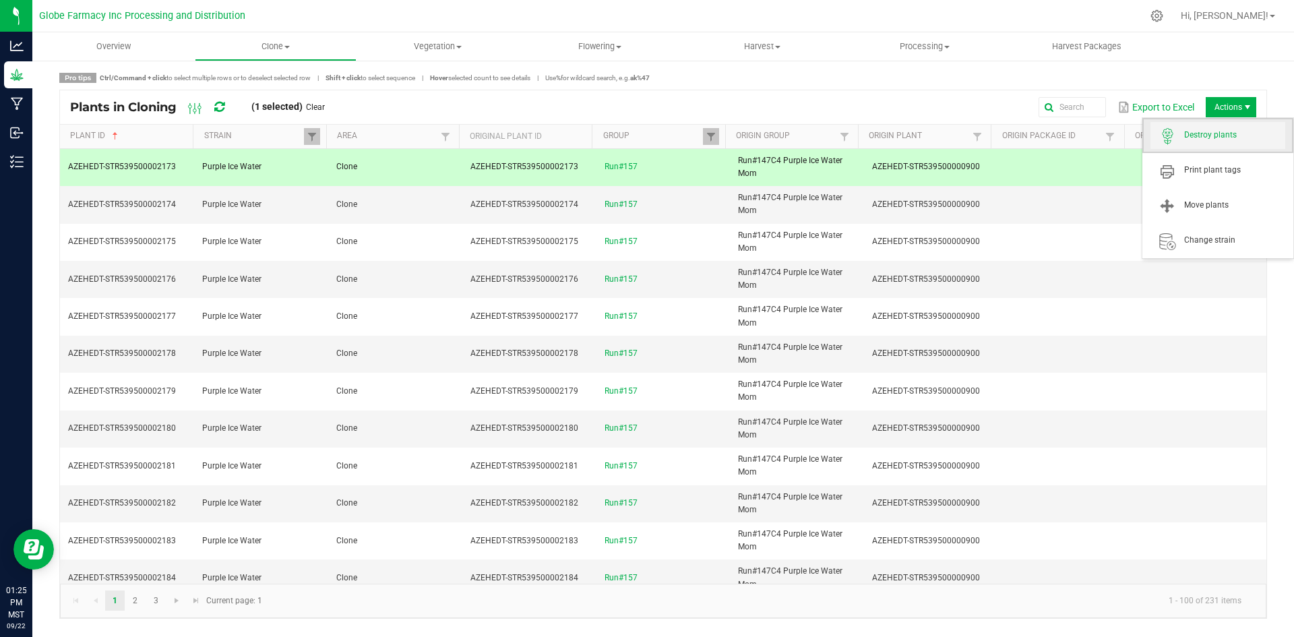
click at [1210, 132] on span "Destroy plants" at bounding box center [1234, 134] width 101 height 11
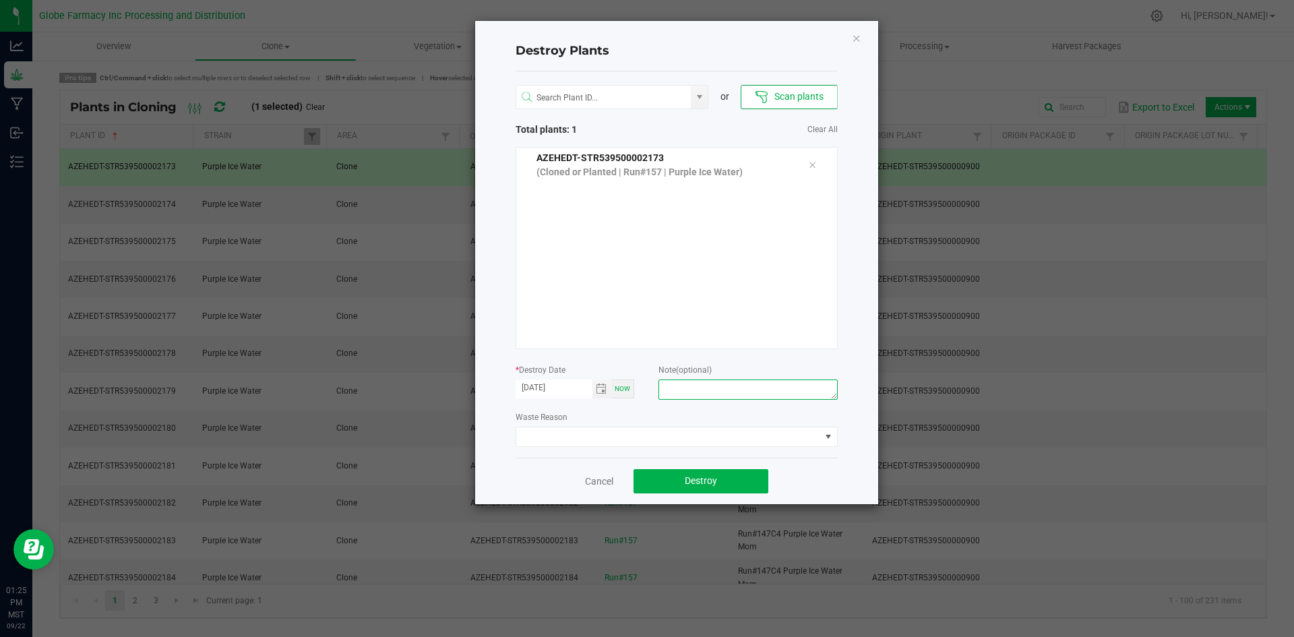
click at [712, 394] on textarea at bounding box center [747, 389] width 179 height 20
type textarea "[MEDICAL_DATA] coffee/trash"
click at [685, 474] on button "Destroy" at bounding box center [701, 481] width 135 height 24
